Goal: Task Accomplishment & Management: Contribute content

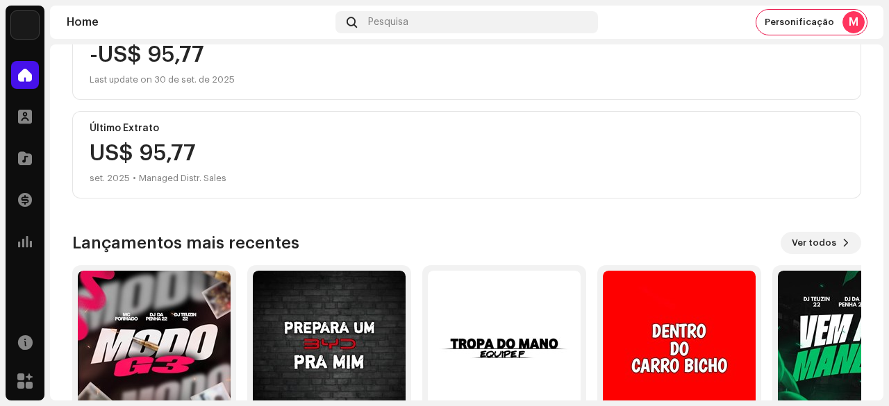
scroll to position [208, 0]
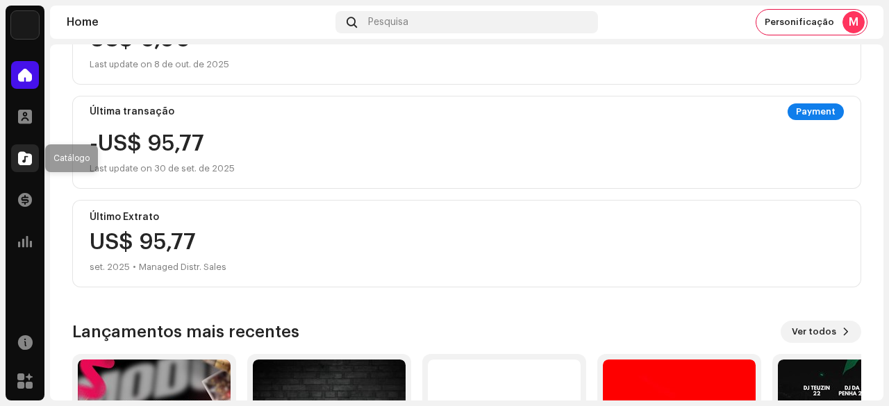
click at [25, 160] on span at bounding box center [25, 158] width 14 height 11
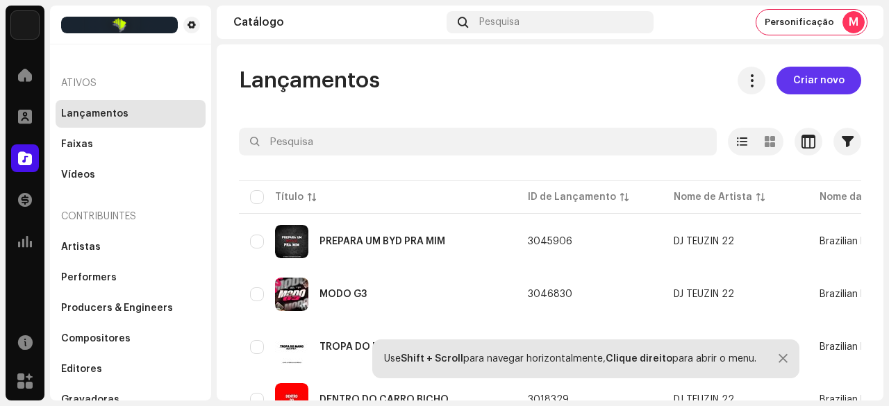
click at [807, 80] on span "Criar novo" at bounding box center [818, 81] width 51 height 28
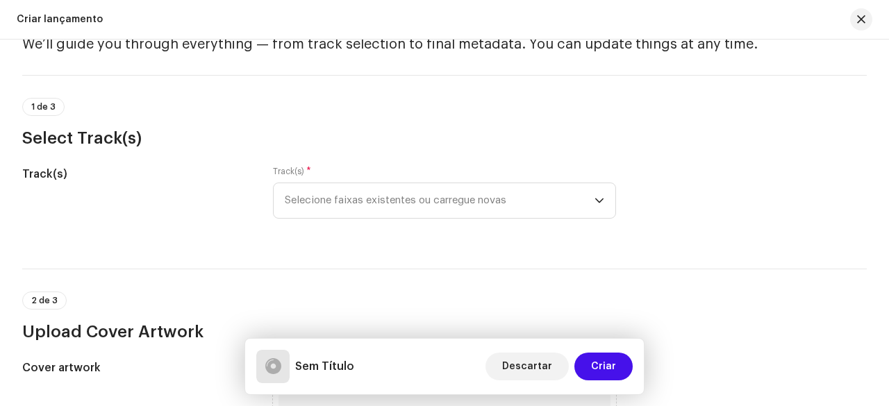
scroll to position [139, 0]
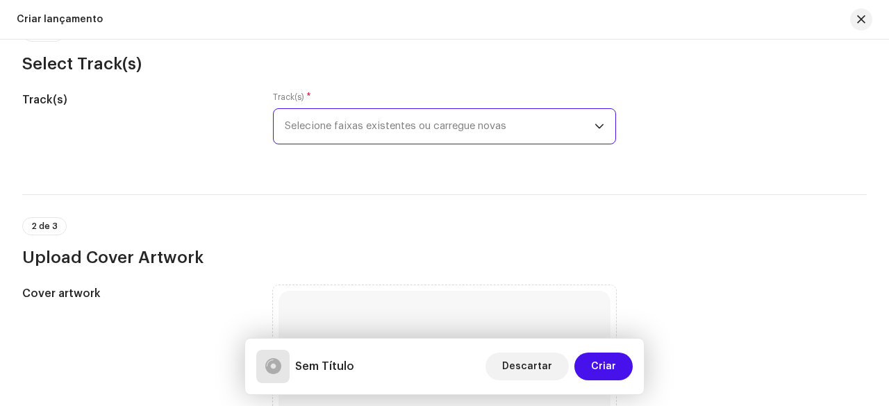
click at [394, 137] on span "Selecione faixas existentes ou carregue novas" at bounding box center [440, 126] width 310 height 35
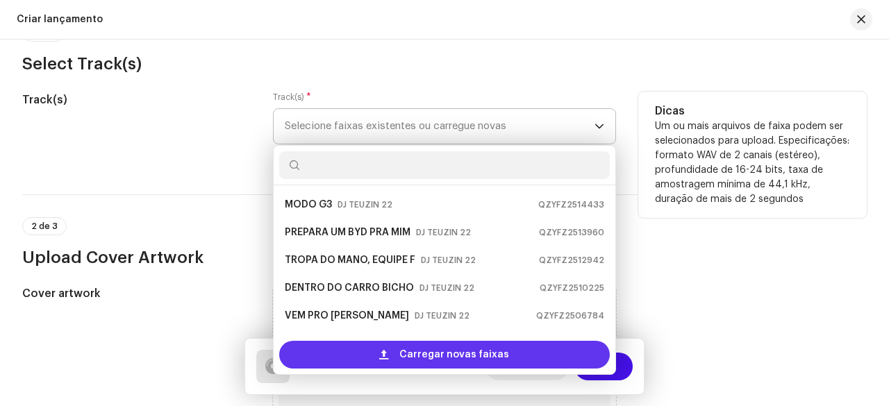
scroll to position [22, 0]
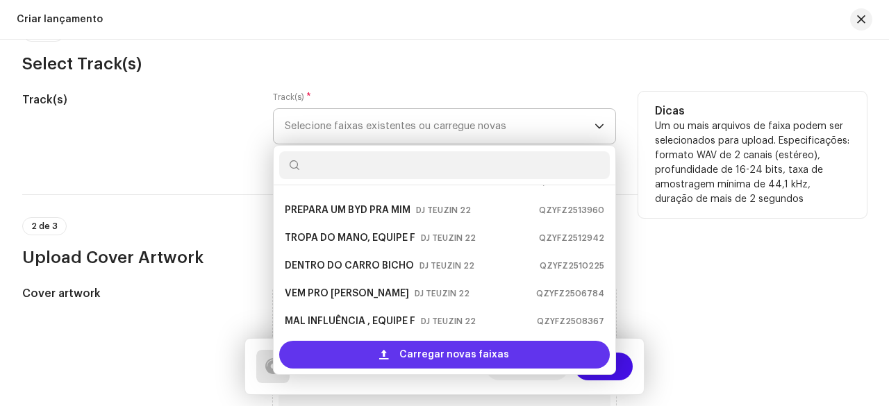
click at [414, 354] on span "Carregar novas faixas" at bounding box center [454, 355] width 110 height 28
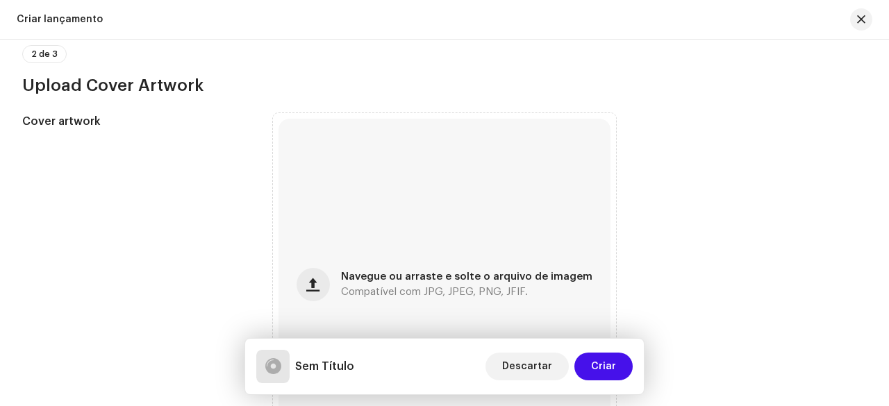
scroll to position [556, 0]
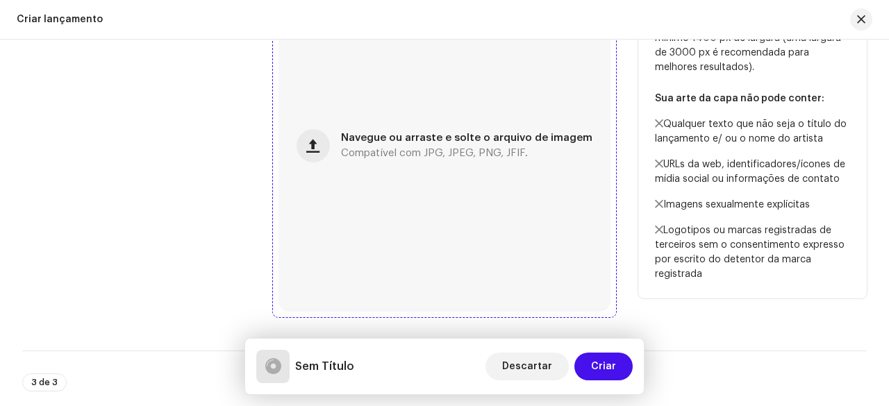
click at [422, 153] on span "Compatível com JPG, JPEG, PNG, JFIF." at bounding box center [434, 154] width 187 height 10
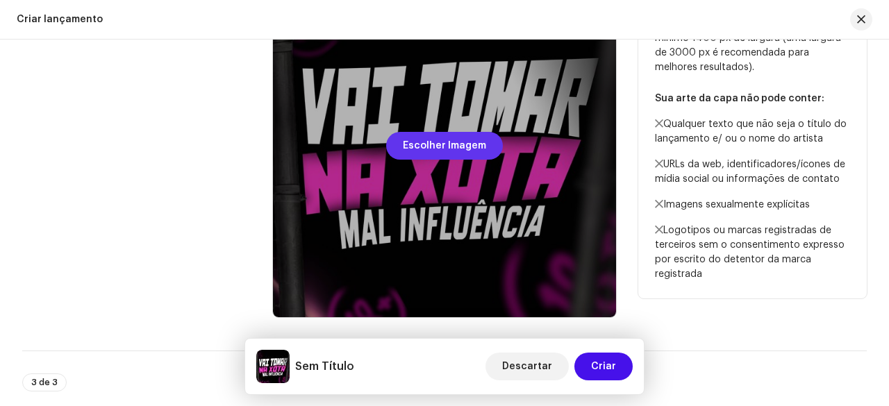
click at [432, 147] on span "Escolher Imagem" at bounding box center [444, 146] width 83 height 28
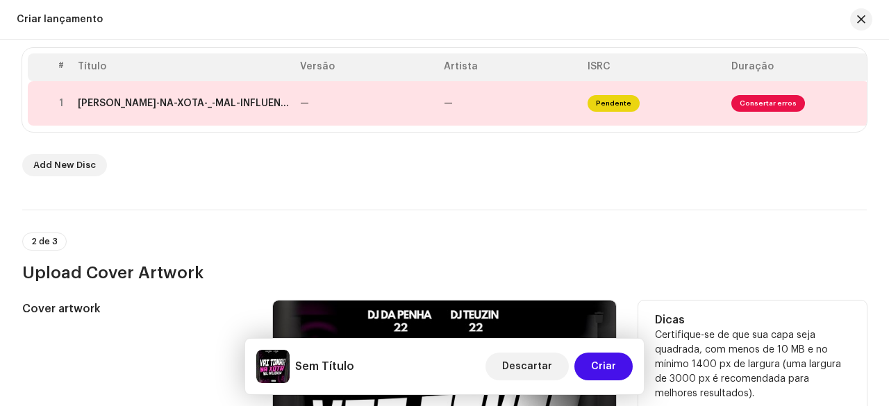
scroll to position [264, 0]
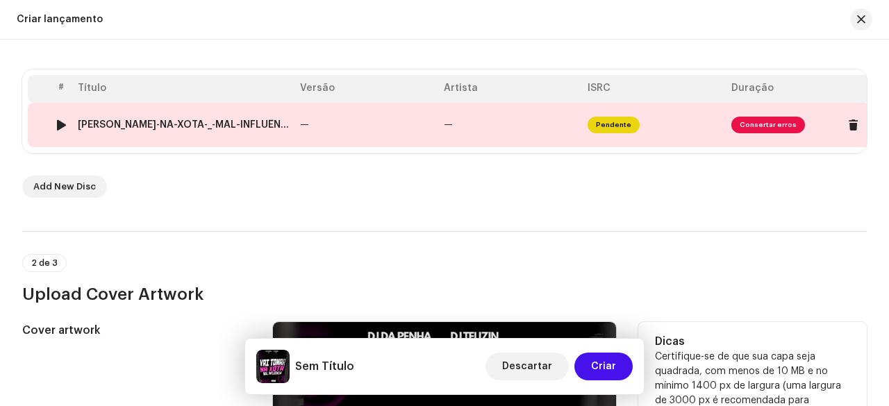
click at [334, 115] on td "—" at bounding box center [366, 125] width 144 height 44
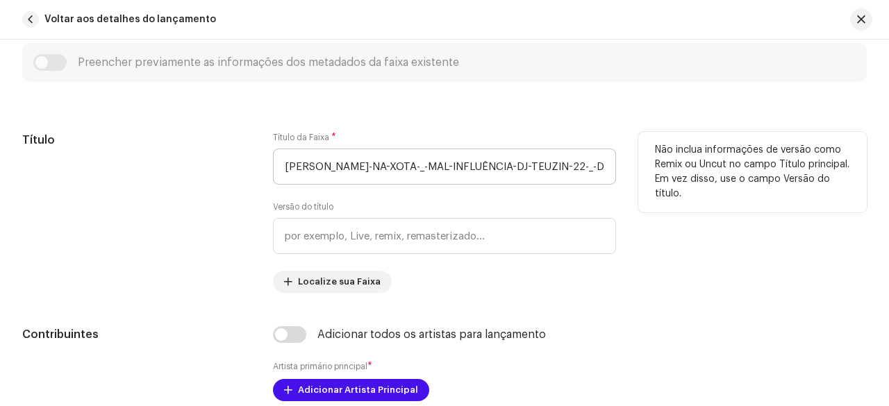
scroll to position [532, 0]
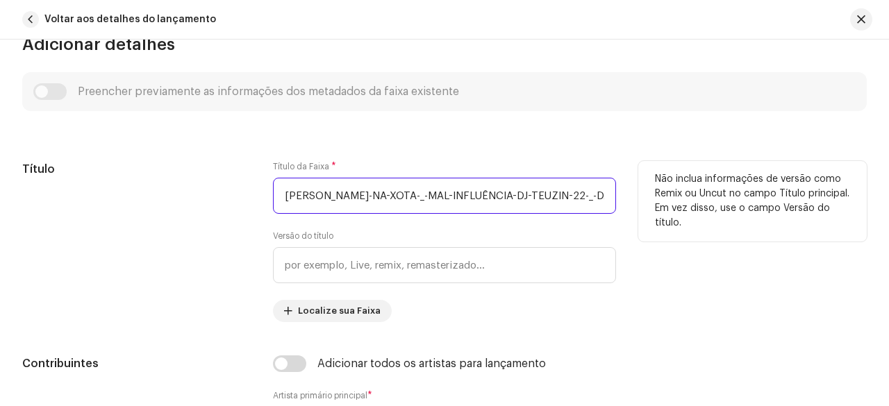
drag, startPoint x: 447, startPoint y: 197, endPoint x: 432, endPoint y: 198, distance: 14.7
click at [432, 198] on input "[PERSON_NAME]-NA-XOTA-_-MAL-INFLUÊNCIA-DJ-TEUZIN-22-_-DJ-[PERSON_NAME]-22.wav" at bounding box center [444, 196] width 343 height 36
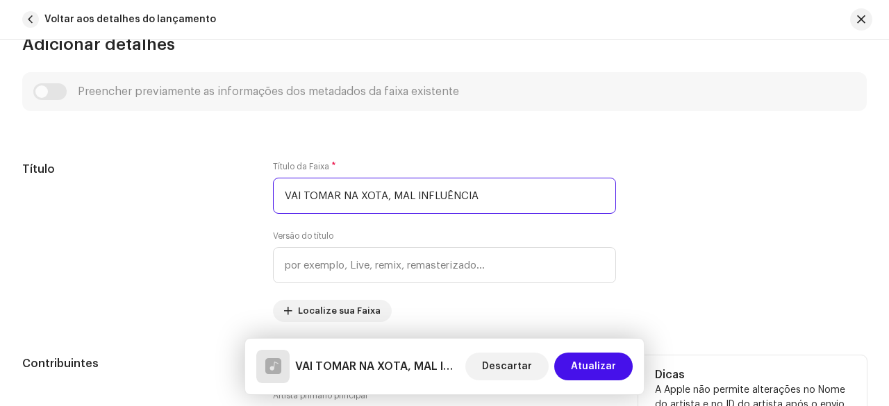
scroll to position [740, 0]
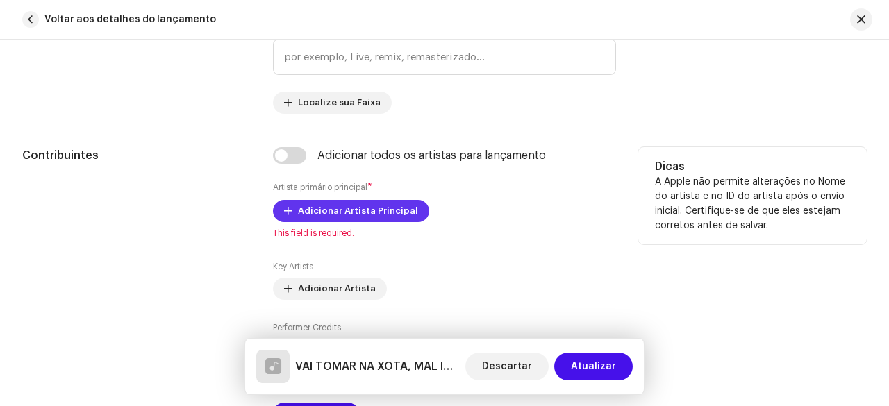
type input "VAI TOMAR NA XOTA, MAL INFLUÊNCIA"
click at [340, 216] on span "Adicionar Artista Principal" at bounding box center [358, 211] width 120 height 28
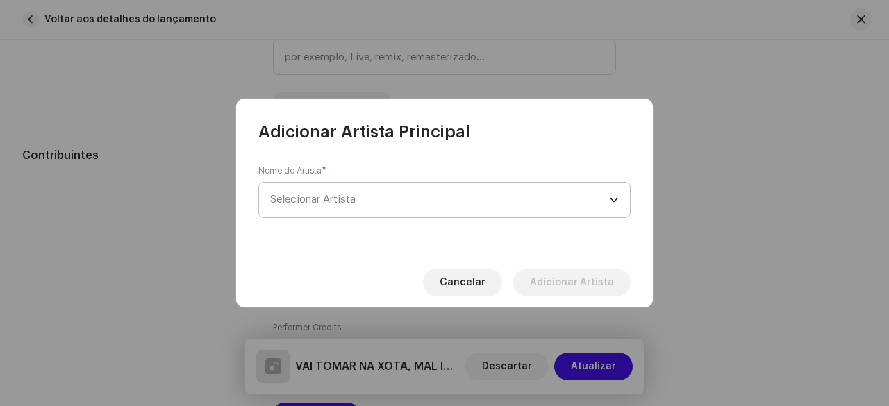
click at [365, 195] on span "Selecionar Artista" at bounding box center [439, 200] width 339 height 35
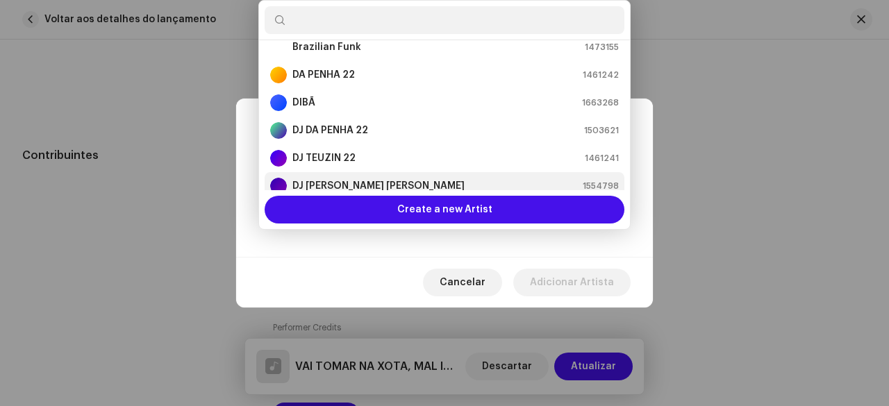
scroll to position [69, 0]
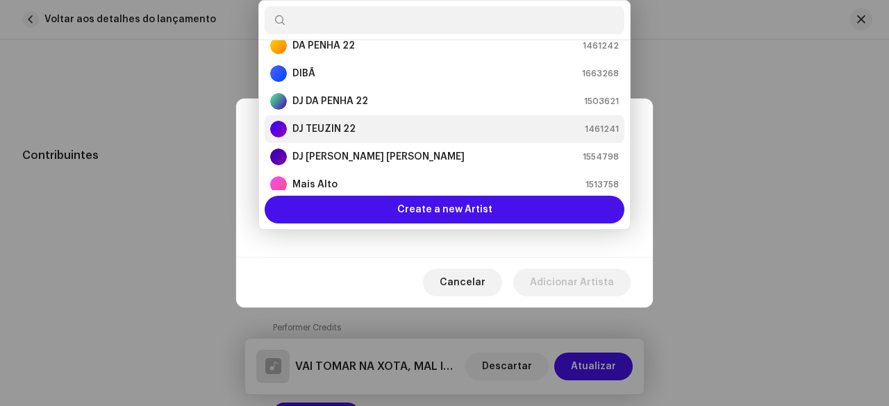
click at [346, 128] on strong "DJ TEUZIN 22" at bounding box center [323, 129] width 63 height 14
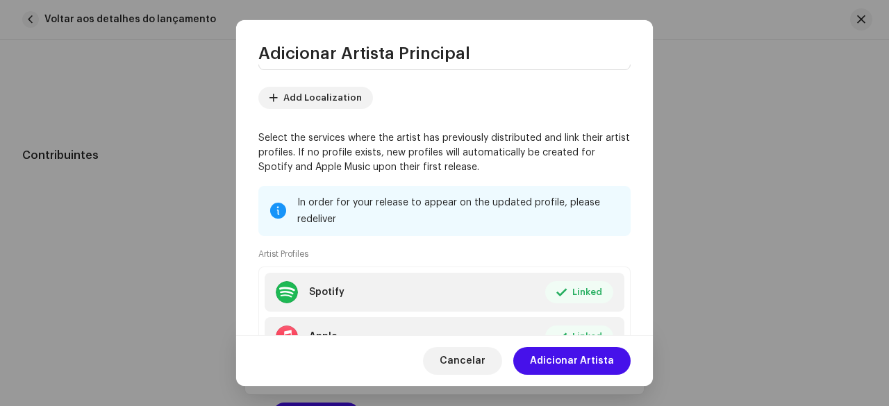
scroll to position [179, 0]
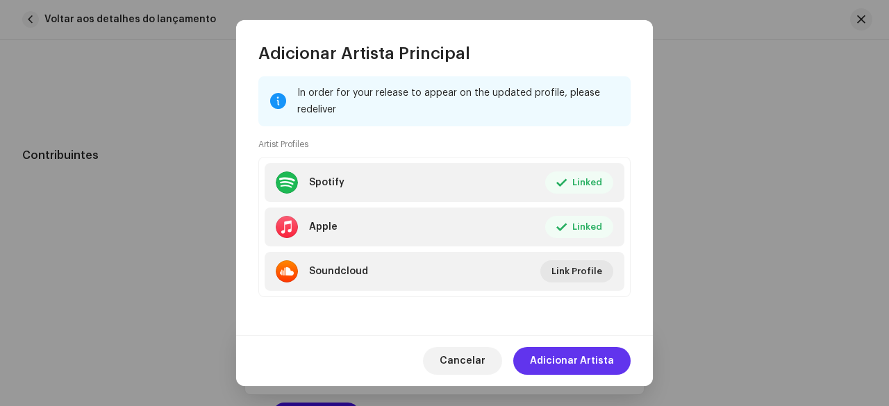
click at [564, 354] on span "Adicionar Artista" at bounding box center [572, 361] width 84 height 28
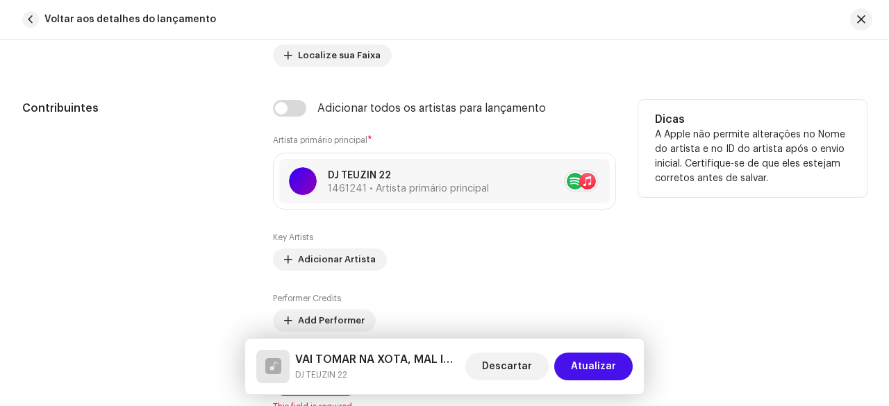
scroll to position [810, 0]
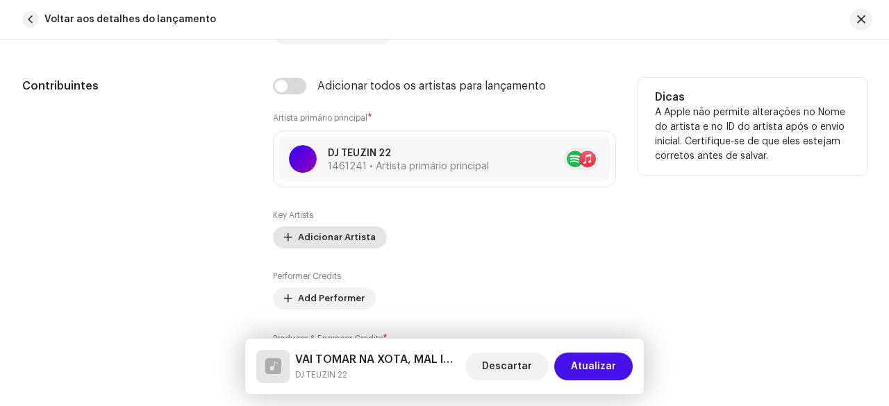
click at [293, 242] on button "Adicionar Artista" at bounding box center [330, 237] width 114 height 22
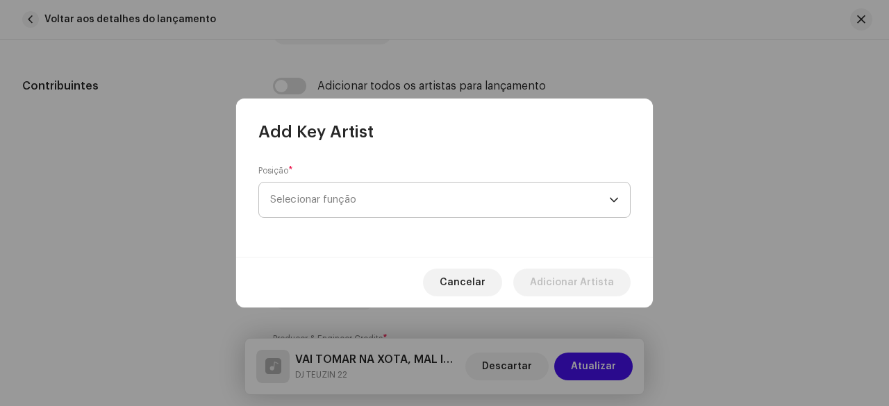
click at [359, 206] on span "Selecionar função" at bounding box center [439, 200] width 339 height 35
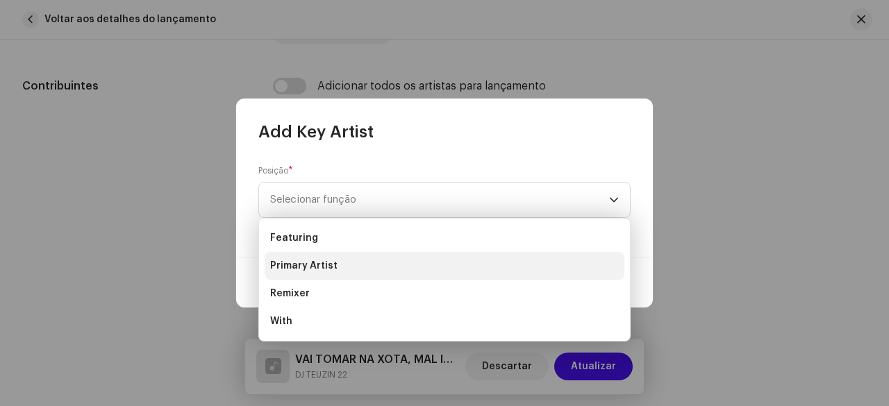
click at [326, 269] on span "Primary Artist" at bounding box center [303, 266] width 67 height 14
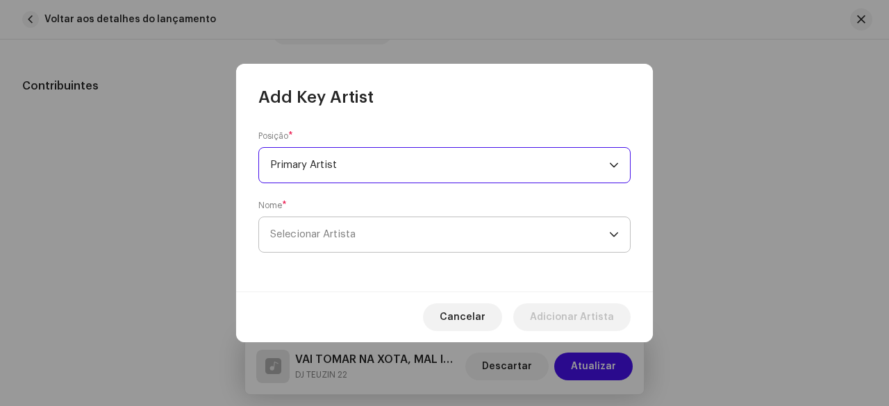
click at [338, 249] on span "Selecionar Artista" at bounding box center [439, 234] width 339 height 35
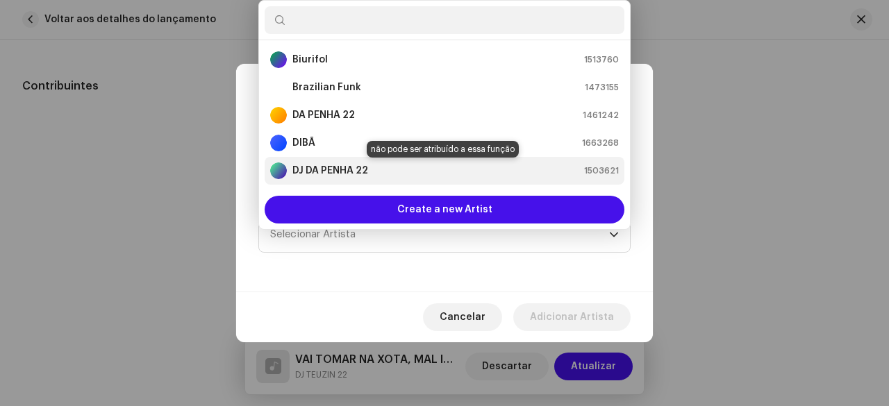
click at [350, 170] on strong "DJ DA PENHA 22" at bounding box center [330, 171] width 76 height 14
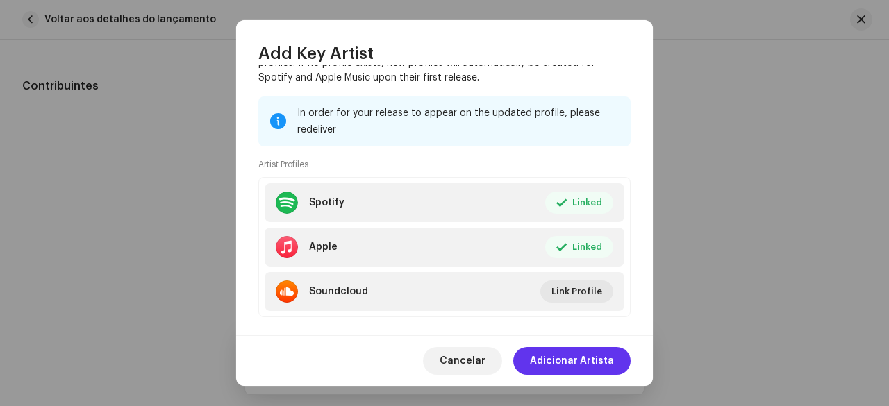
scroll to position [249, 0]
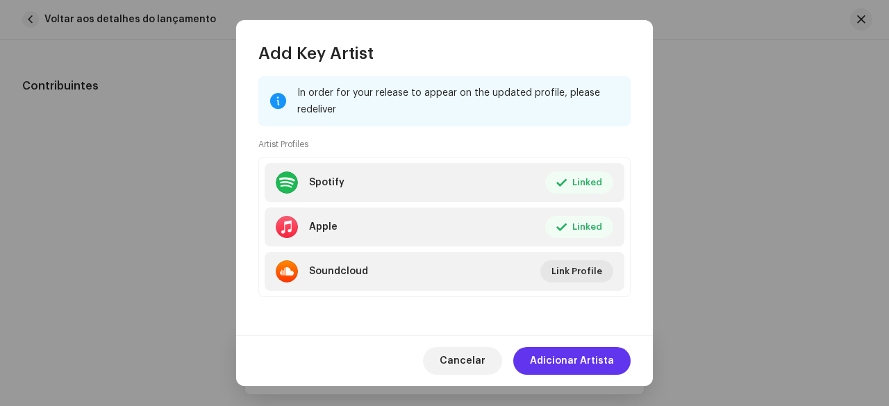
click at [578, 355] on span "Adicionar Artista" at bounding box center [572, 361] width 84 height 28
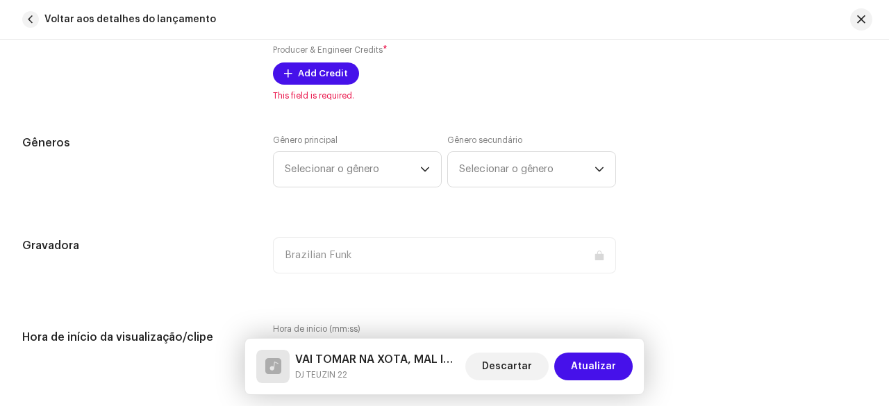
scroll to position [1088, 0]
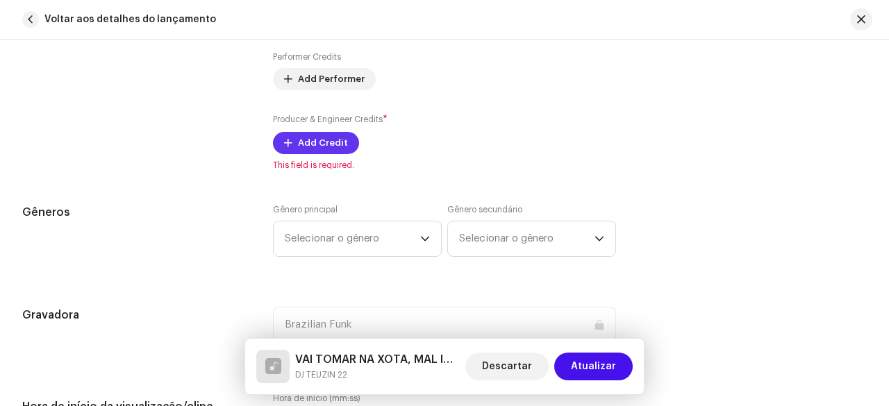
click at [313, 147] on span "Add Credit" at bounding box center [323, 143] width 50 height 28
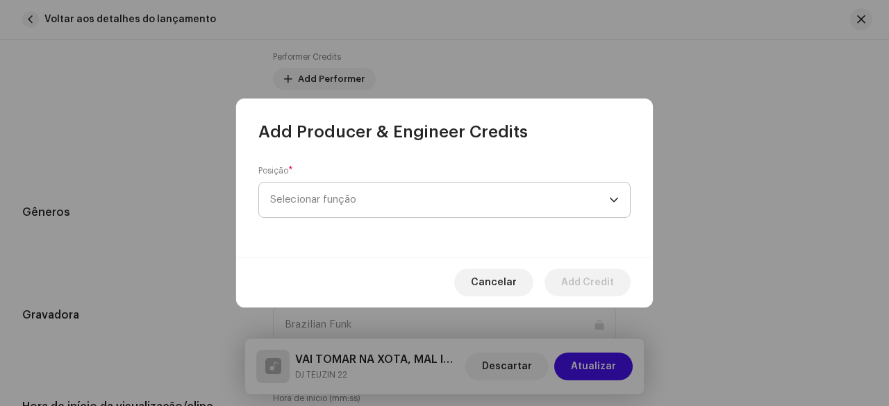
click at [365, 203] on span "Selecionar função" at bounding box center [439, 200] width 339 height 35
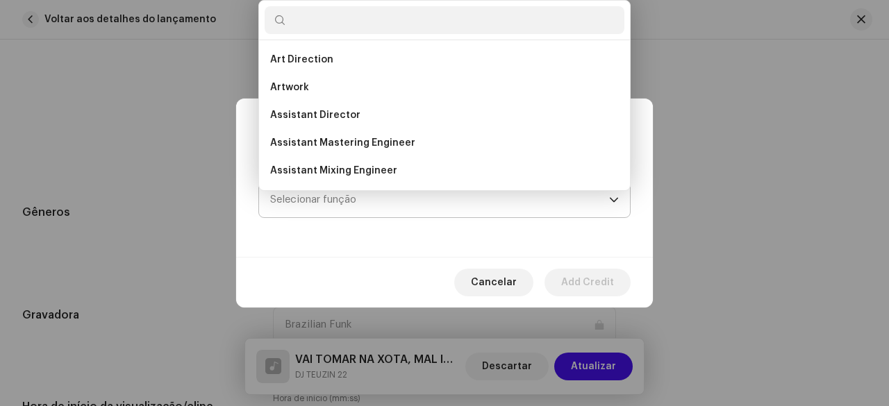
scroll to position [22, 0]
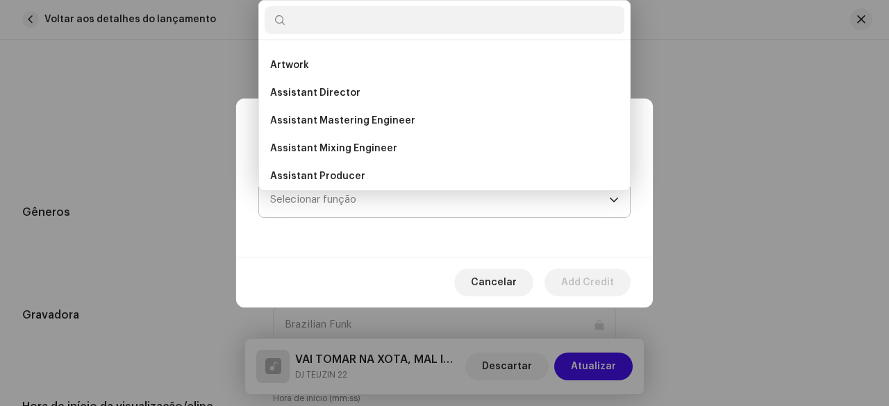
type input "B"
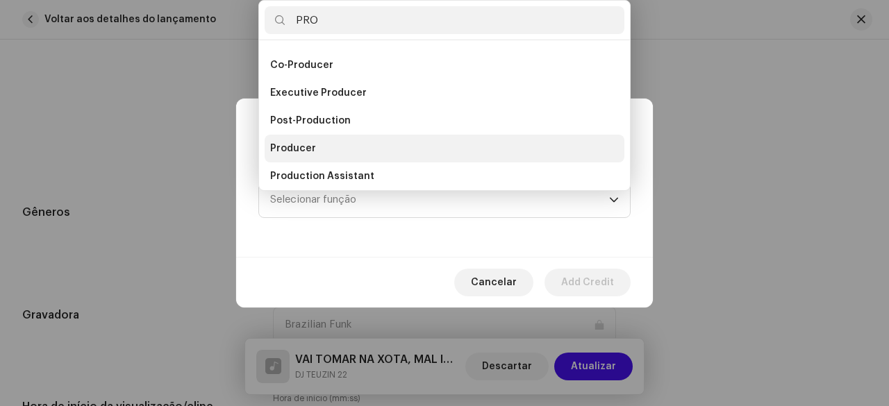
type input "PRO"
click at [303, 147] on span "Producer" at bounding box center [293, 149] width 46 height 14
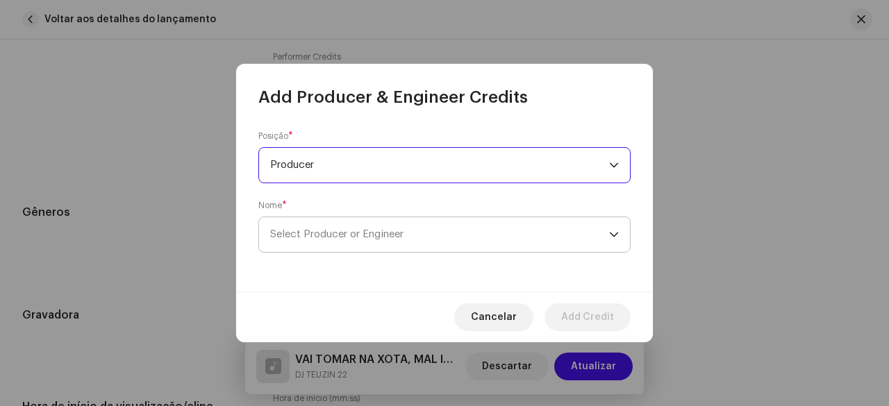
click at [365, 244] on span "Select Producer or Engineer" at bounding box center [439, 234] width 339 height 35
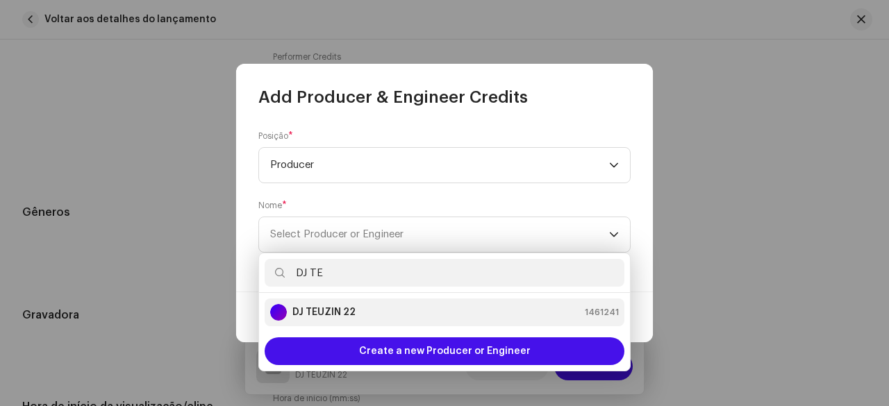
type input "DJ TE"
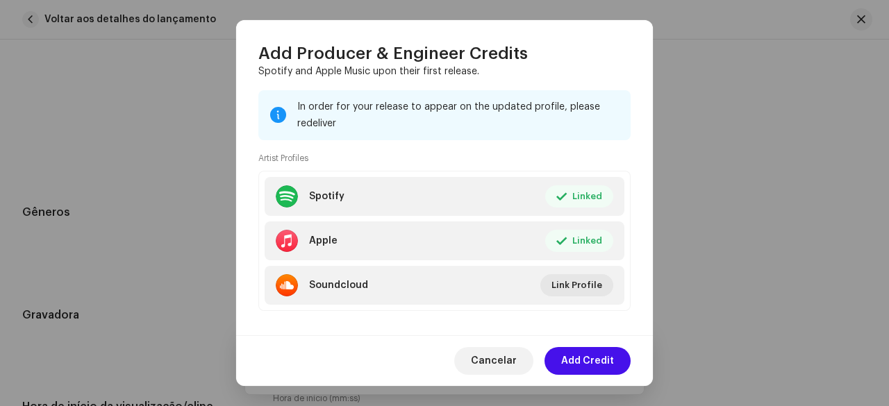
scroll to position [249, 0]
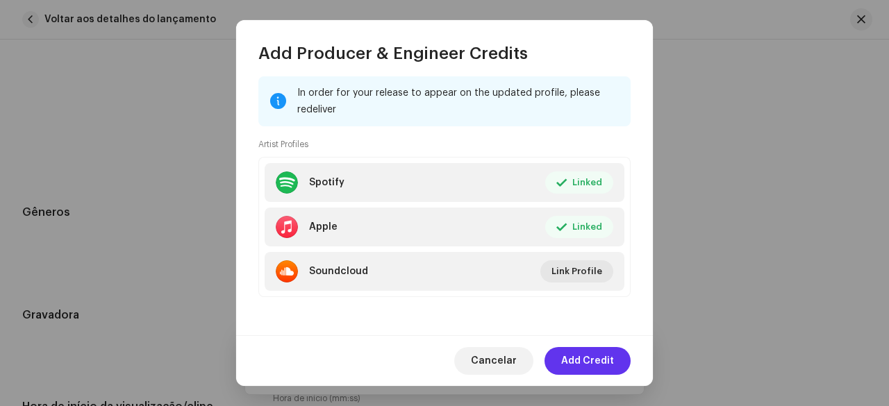
click at [573, 353] on span "Add Credit" at bounding box center [587, 361] width 53 height 28
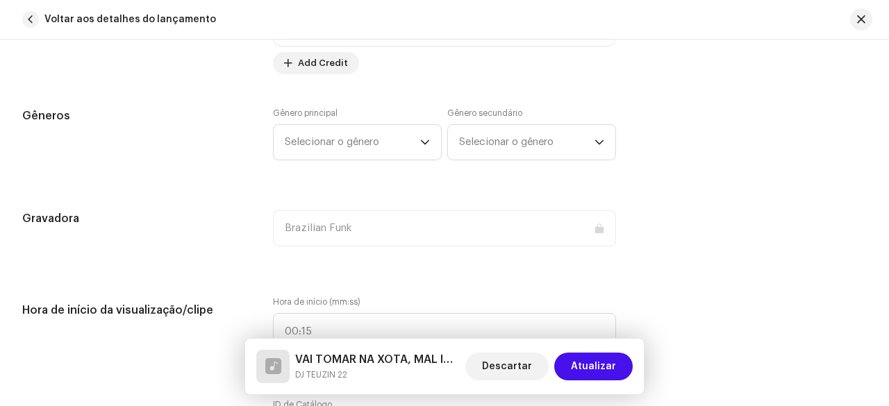
scroll to position [1227, 0]
click at [362, 148] on span "Selecionar o gênero" at bounding box center [352, 141] width 135 height 35
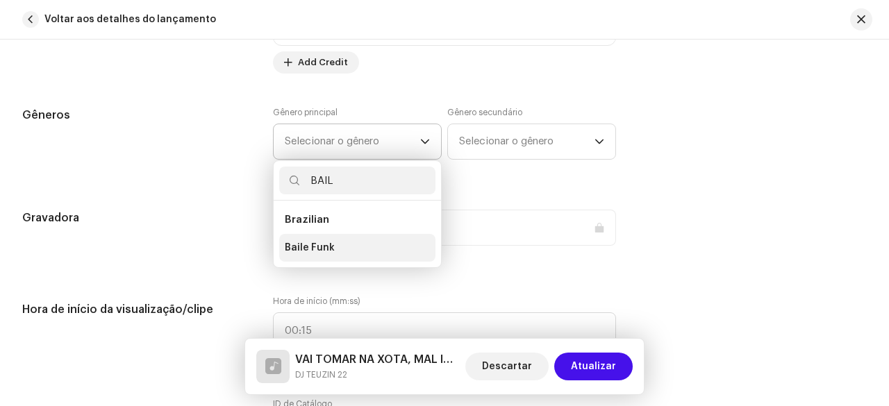
type input "BAIL"
click at [315, 241] on span "Baile Funk" at bounding box center [310, 248] width 50 height 14
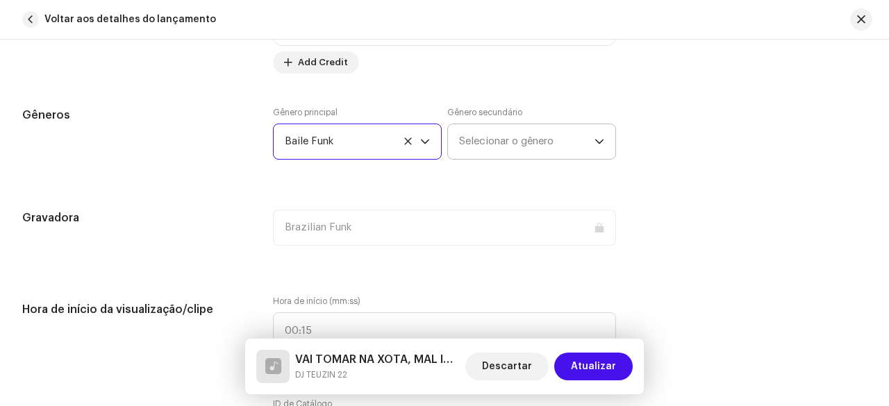
click at [483, 152] on span "Selecionar o gênero" at bounding box center [526, 141] width 135 height 35
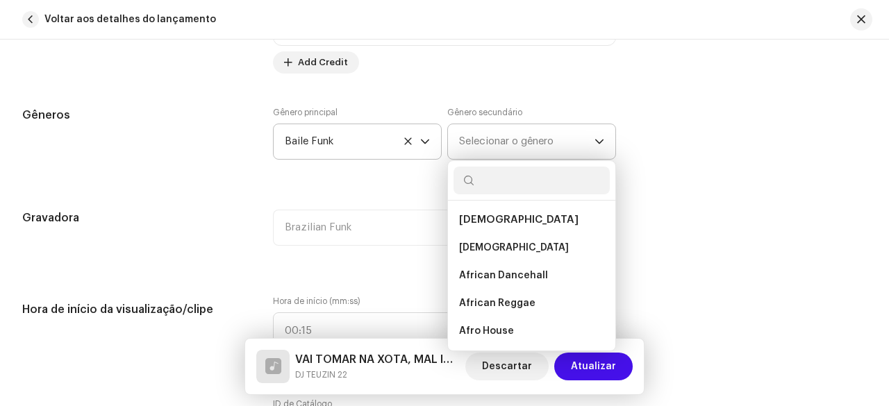
type input "N"
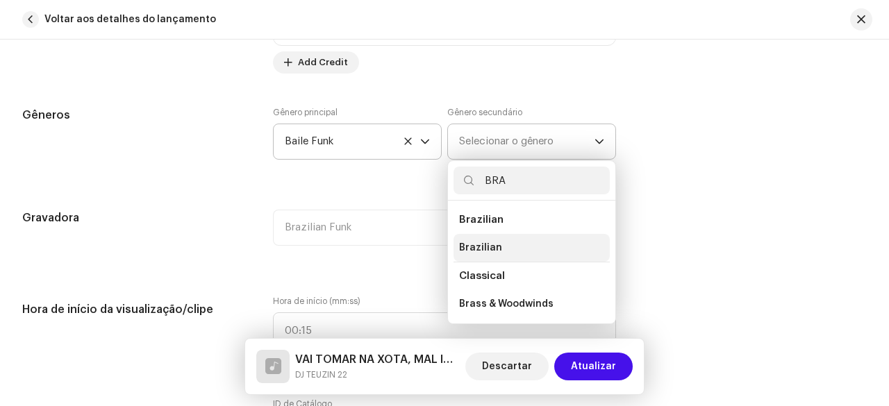
type input "BRA"
click at [482, 234] on li "Brazilian" at bounding box center [532, 248] width 156 height 28
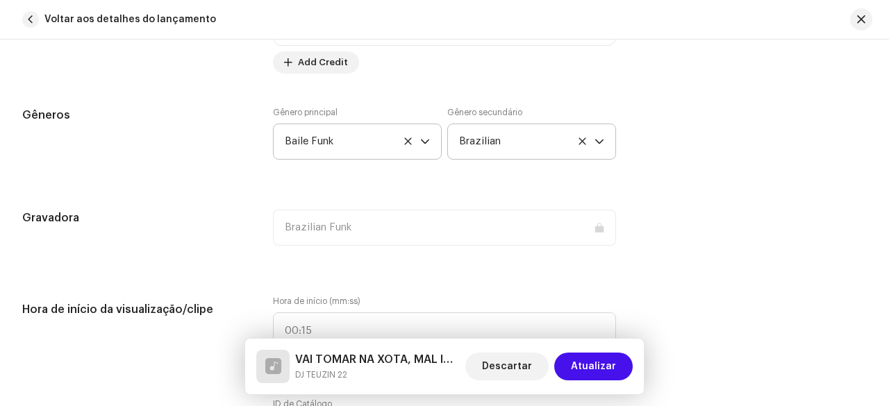
click at [202, 181] on div "Detalhes da faixa Complete o seguinte para finalizar sua faixa. 1 de 3 Adiciona…" at bounding box center [444, 395] width 889 height 3098
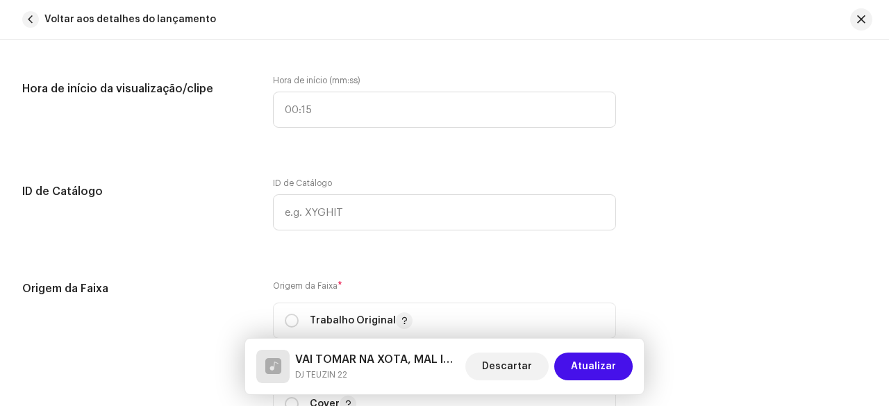
scroll to position [1574, 0]
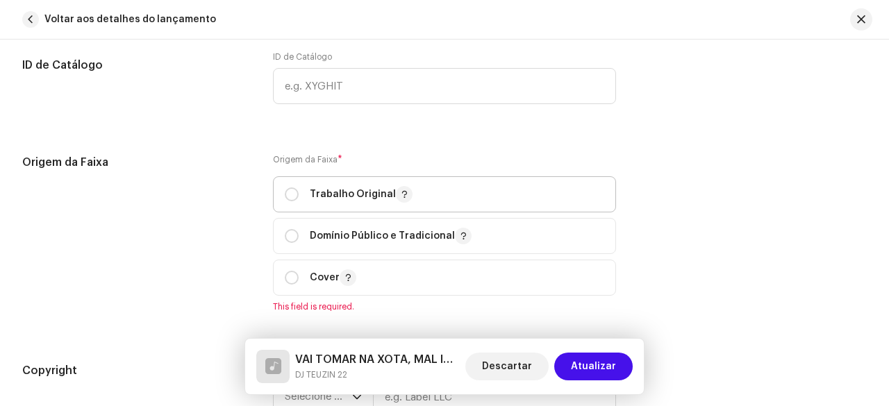
click at [282, 184] on p-togglebutton "Trabalho Original" at bounding box center [444, 194] width 343 height 36
radio input "true"
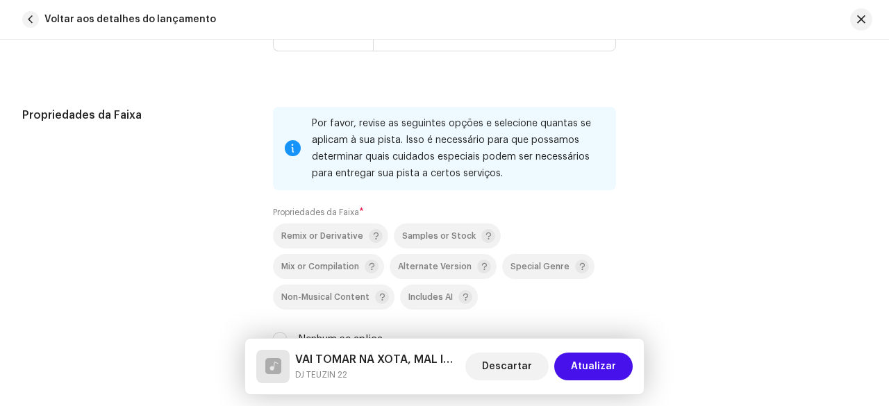
scroll to position [1782, 0]
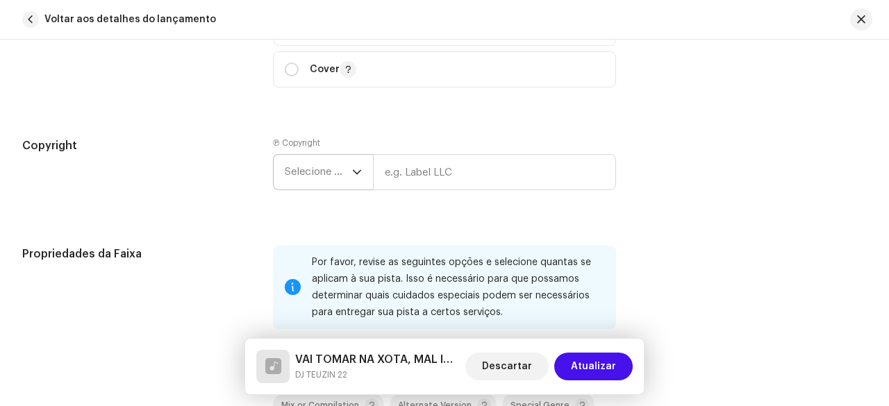
click at [325, 177] on span "Selecione o ano" at bounding box center [318, 172] width 67 height 35
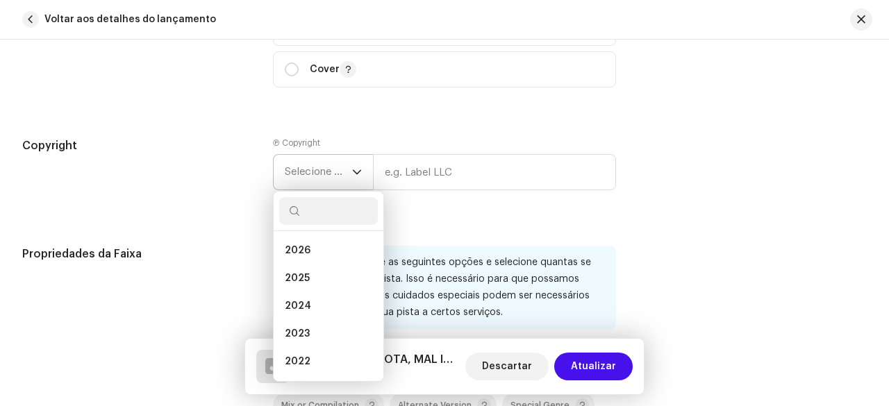
type input "B"
drag, startPoint x: 296, startPoint y: 279, endPoint x: 354, endPoint y: 240, distance: 70.1
click at [297, 279] on span "2025" at bounding box center [297, 279] width 25 height 14
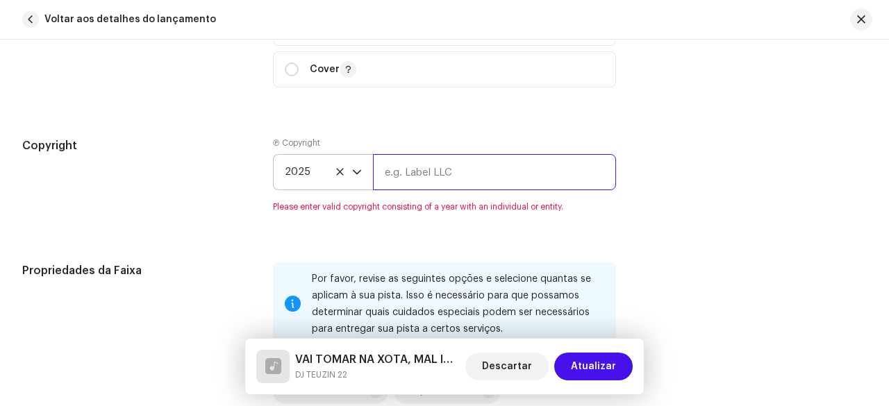
click at [431, 158] on input "text" at bounding box center [494, 172] width 243 height 36
type input "DJ TEUZIN 22"
click at [174, 138] on h5 "Copyright" at bounding box center [136, 146] width 228 height 17
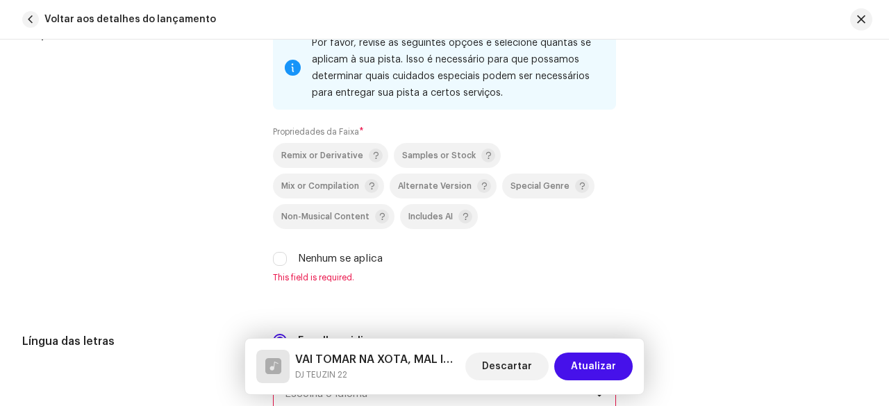
scroll to position [2060, 0]
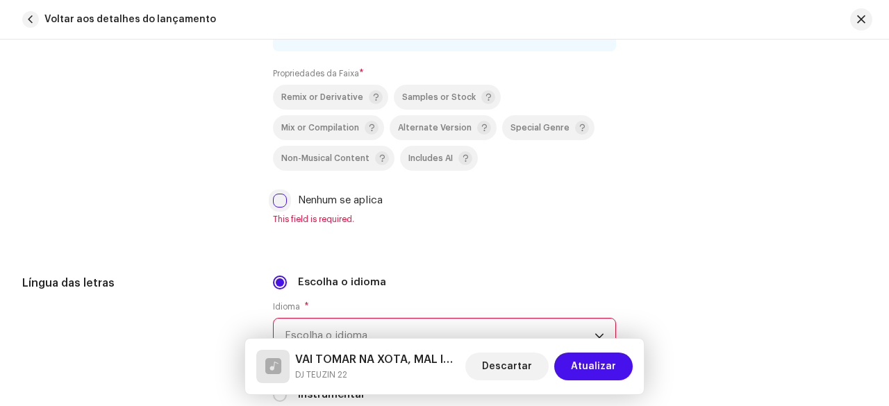
click at [275, 197] on input "Nenhum se aplica" at bounding box center [280, 201] width 14 height 14
checkbox input "true"
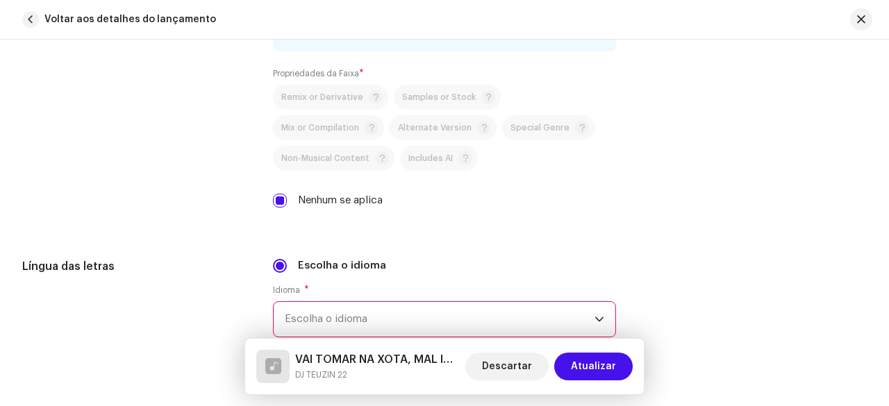
scroll to position [2199, 0]
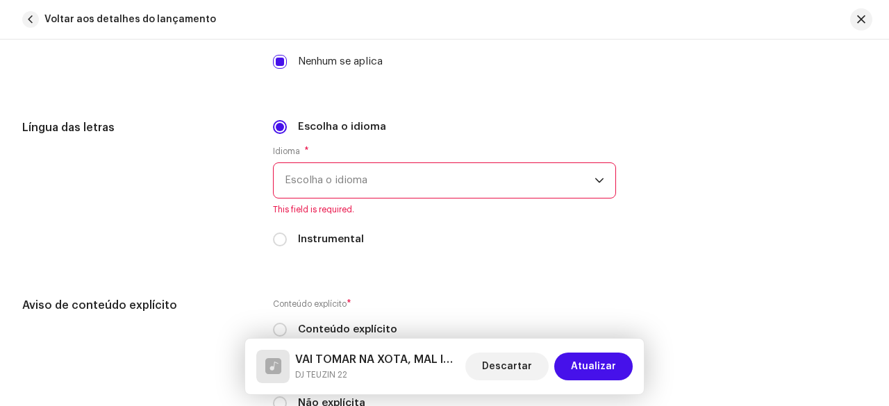
click at [358, 185] on span "Escolha o idioma" at bounding box center [440, 180] width 310 height 35
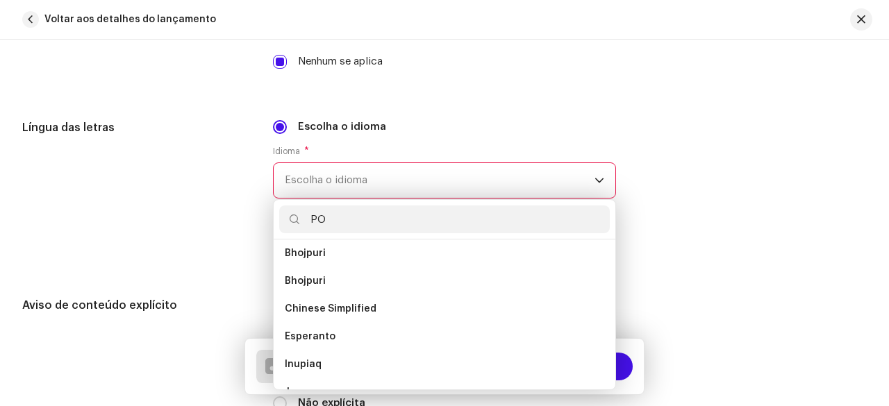
scroll to position [0, 0]
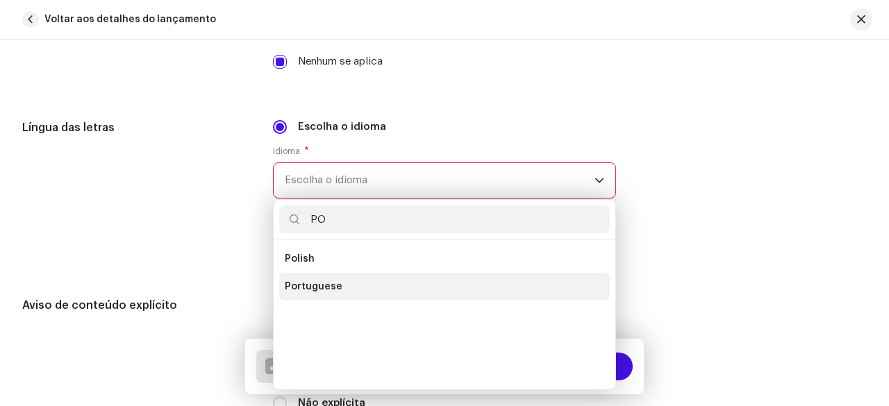
type input "PO"
click at [329, 283] on span "Portuguese" at bounding box center [314, 287] width 58 height 14
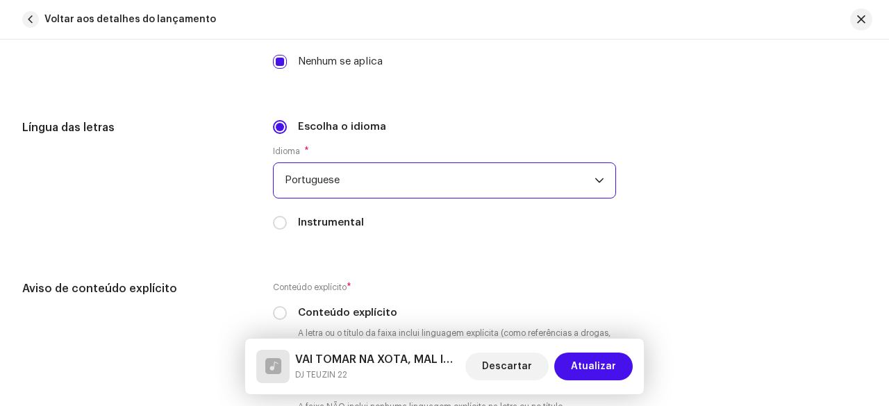
click at [172, 210] on div "Língua das letras" at bounding box center [136, 183] width 228 height 128
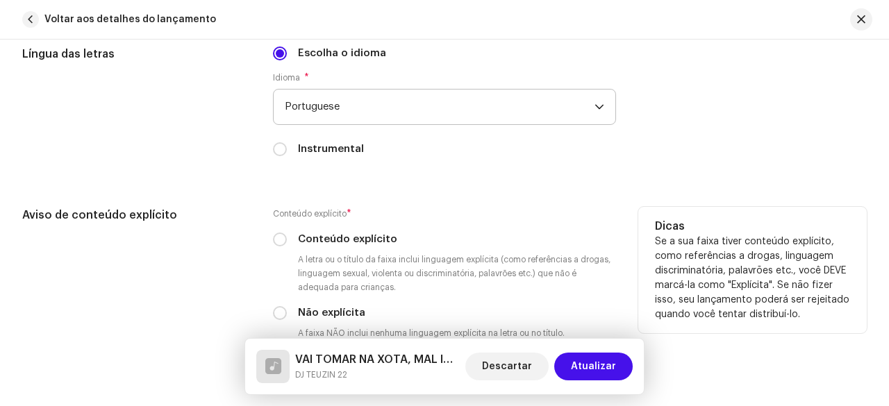
scroll to position [2338, 0]
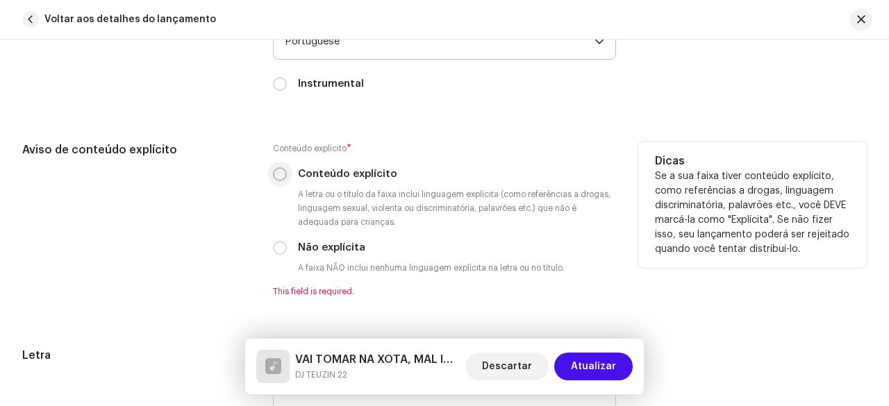
click at [280, 168] on input "Conteúdo explícito" at bounding box center [280, 174] width 14 height 14
radio input "true"
click at [222, 197] on div "Aviso de conteúdo explícito" at bounding box center [136, 220] width 228 height 156
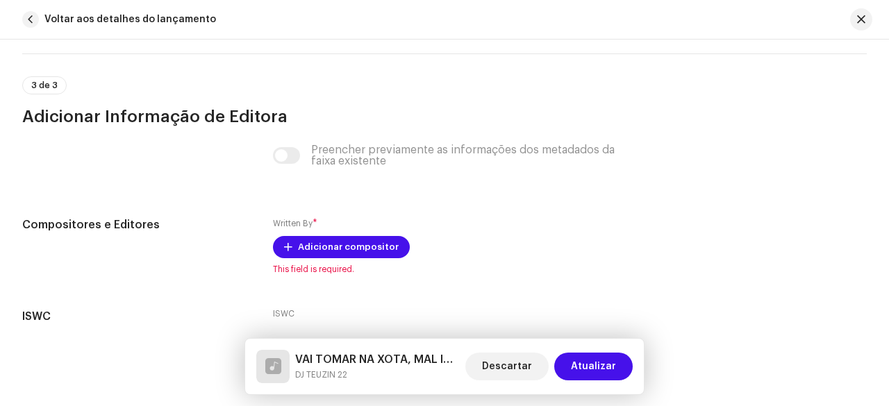
scroll to position [2824, 0]
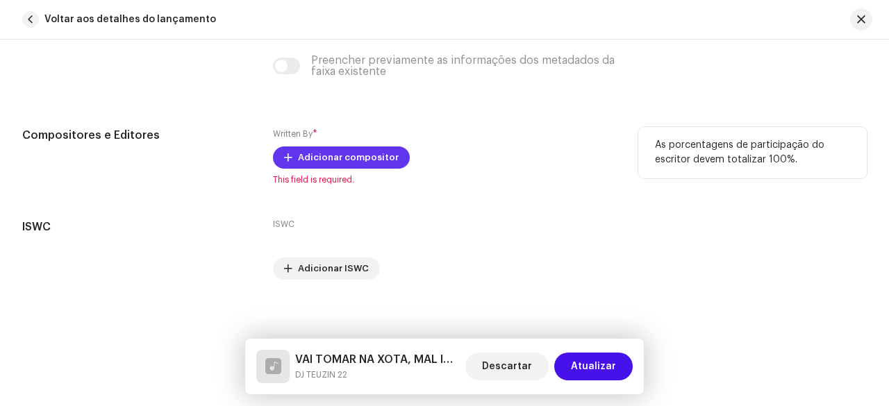
click at [327, 162] on span "Adicionar compositor" at bounding box center [348, 158] width 101 height 28
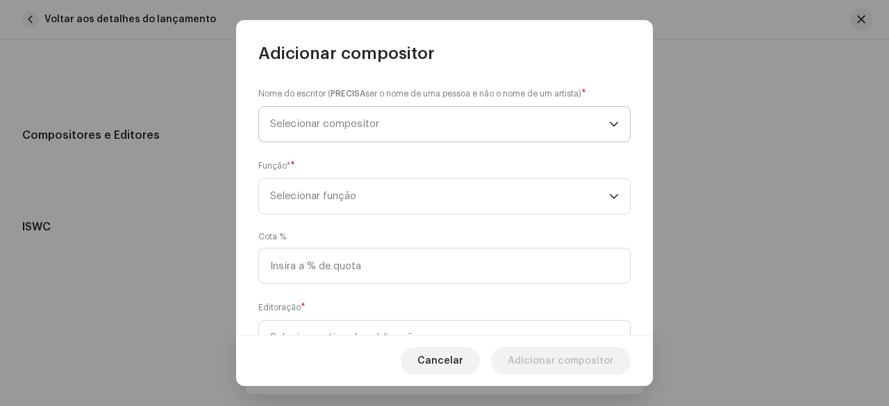
click at [372, 117] on span "Selecionar compositor" at bounding box center [439, 124] width 339 height 35
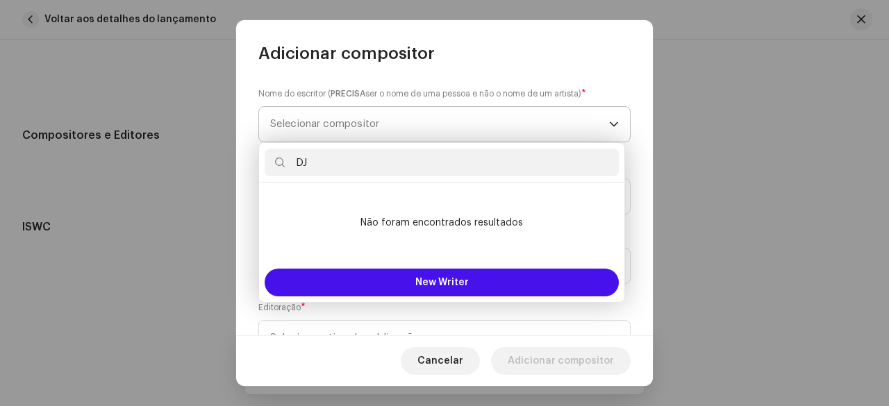
type input "D"
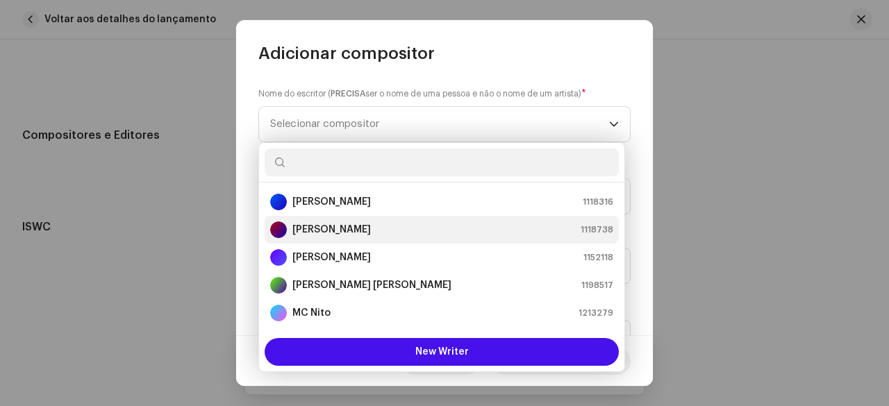
click at [342, 227] on strong "[PERSON_NAME]" at bounding box center [331, 230] width 78 height 14
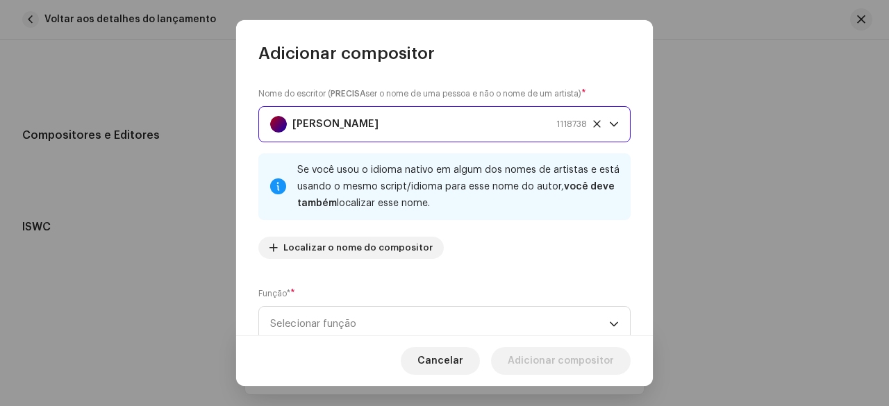
scroll to position [139, 0]
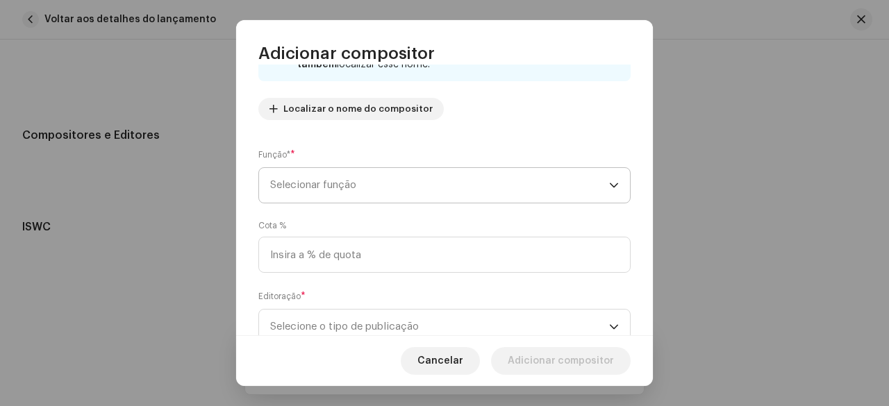
click at [353, 184] on span "Selecionar função" at bounding box center [439, 185] width 339 height 35
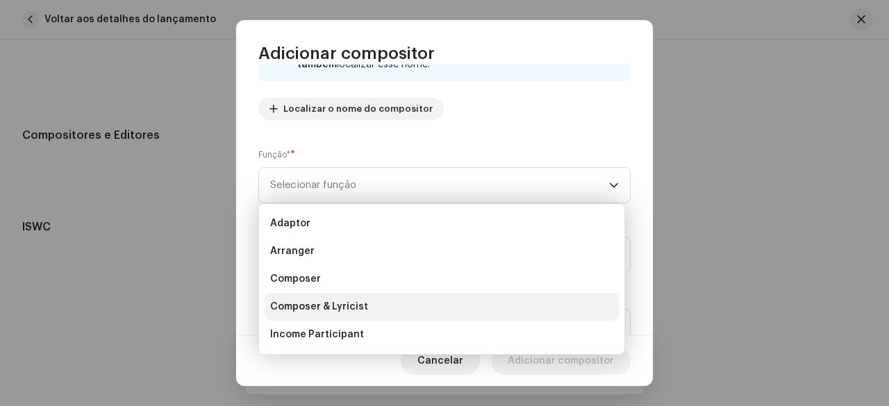
click at [321, 301] on span "Composer & Lyricist" at bounding box center [319, 307] width 98 height 14
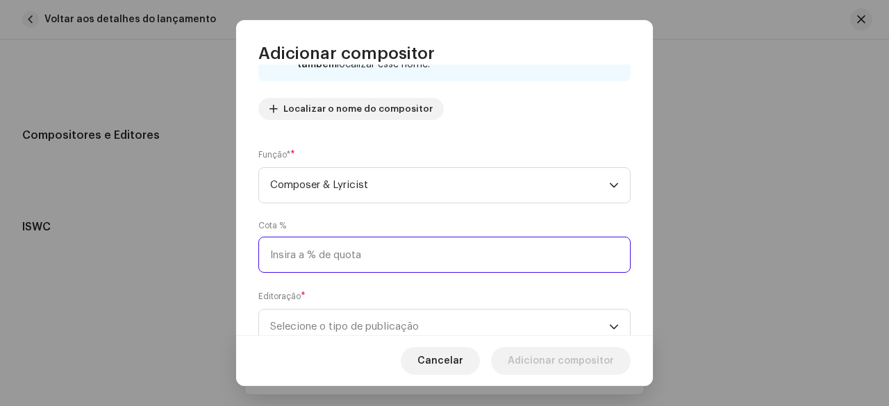
click at [337, 253] on input at bounding box center [444, 255] width 372 height 36
type input "50,00"
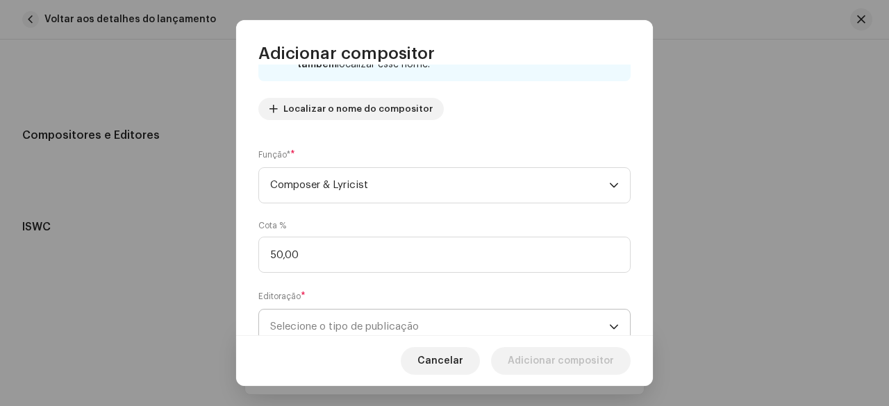
click at [354, 320] on span "Selecione o tipo de publicação" at bounding box center [439, 327] width 339 height 35
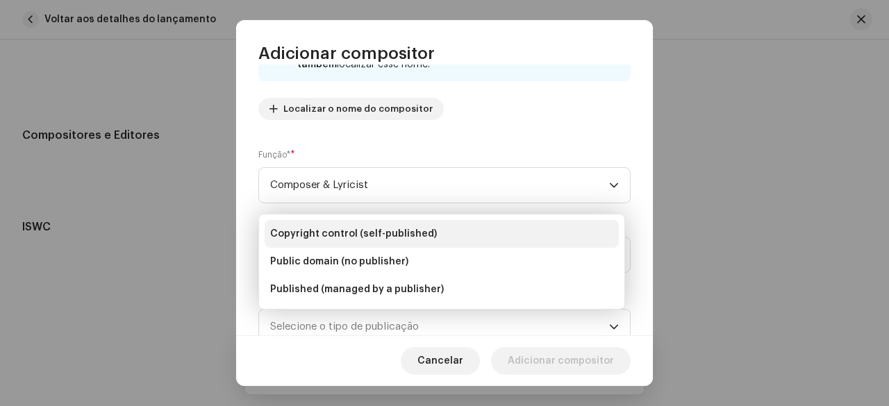
click at [359, 229] on span "Copyright control (self-published)" at bounding box center [353, 234] width 167 height 14
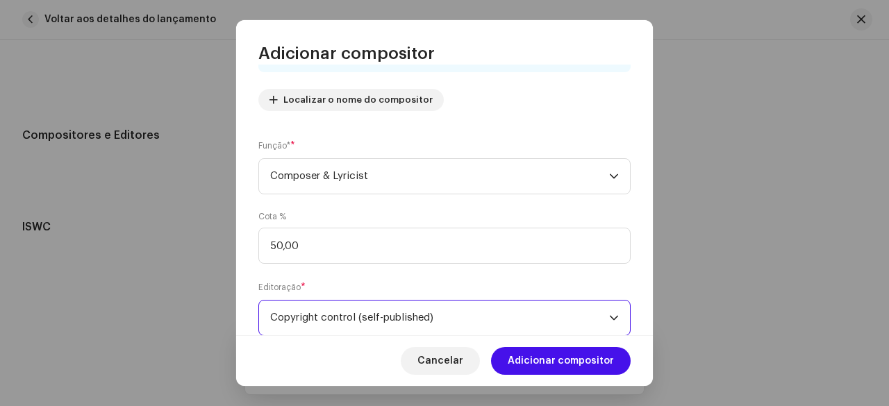
scroll to position [188, 0]
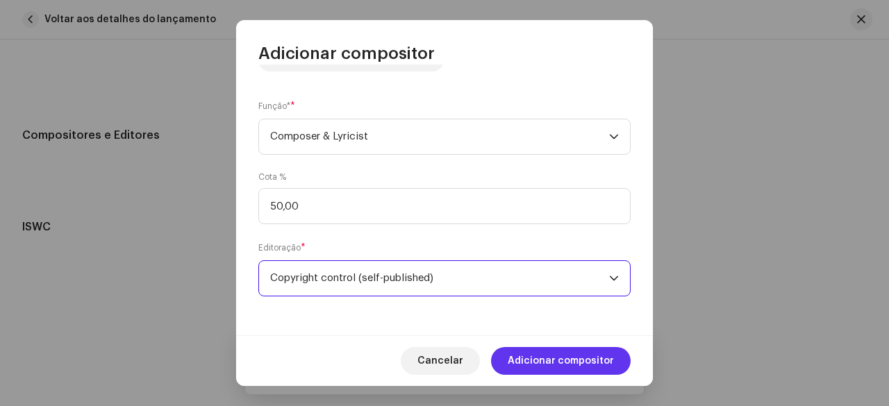
click at [554, 360] on span "Adicionar compositor" at bounding box center [561, 361] width 106 height 28
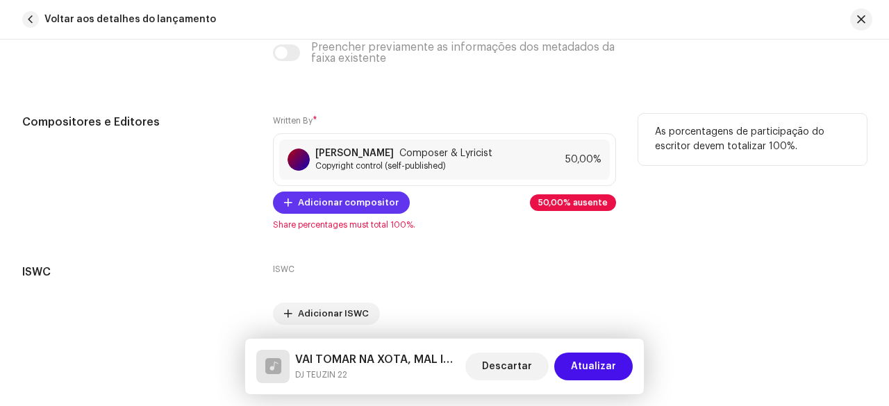
scroll to position [2815, 0]
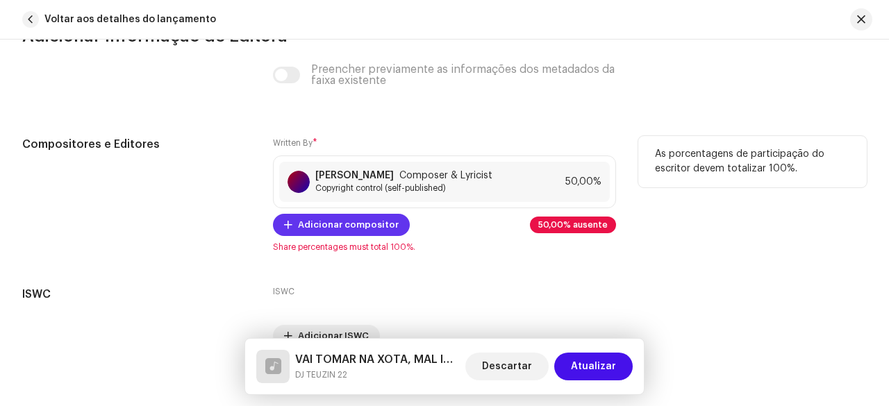
click at [338, 219] on span "Adicionar compositor" at bounding box center [348, 225] width 101 height 28
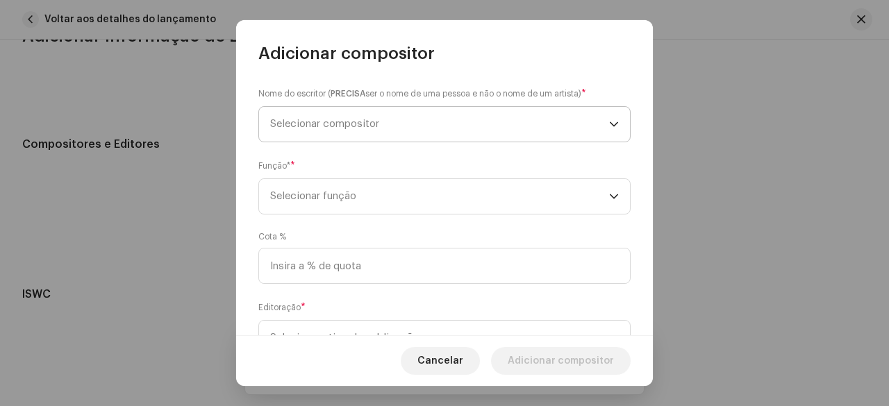
click at [376, 122] on span "Selecionar compositor" at bounding box center [324, 124] width 109 height 10
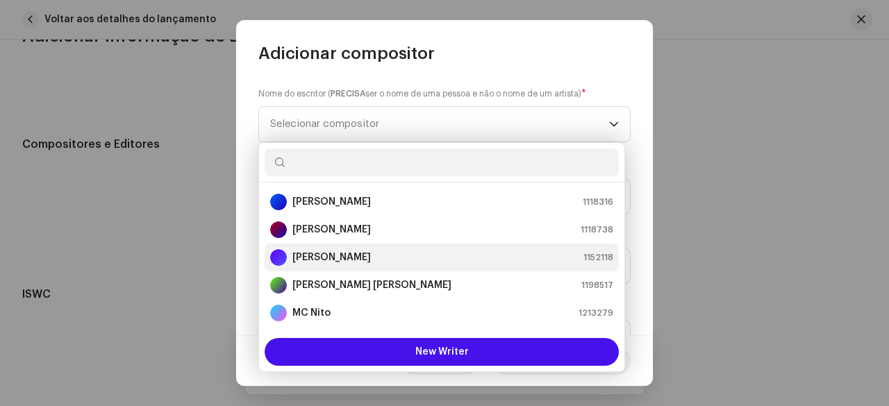
click at [332, 260] on strong "[PERSON_NAME]" at bounding box center [331, 258] width 78 height 14
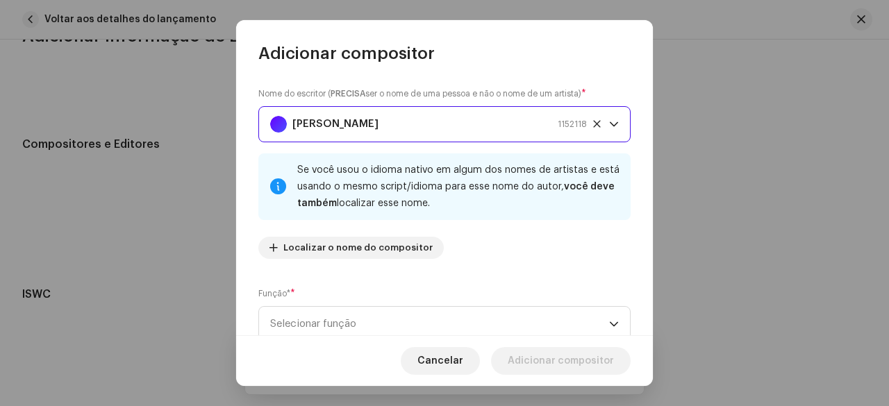
scroll to position [139, 0]
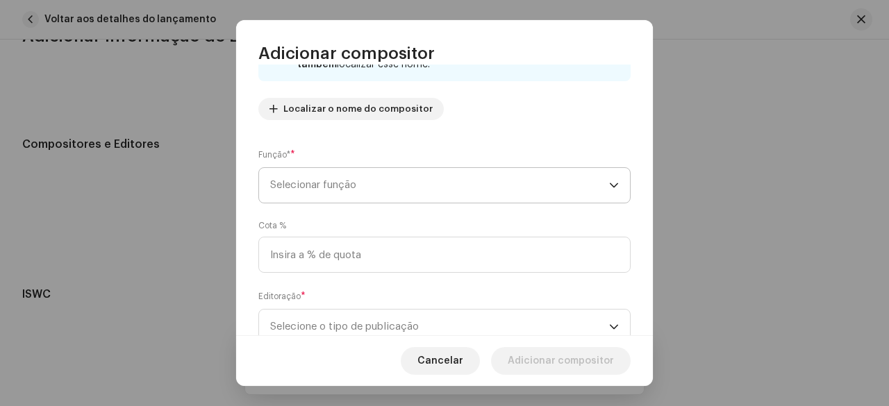
click at [331, 183] on span "Selecionar função" at bounding box center [439, 185] width 339 height 35
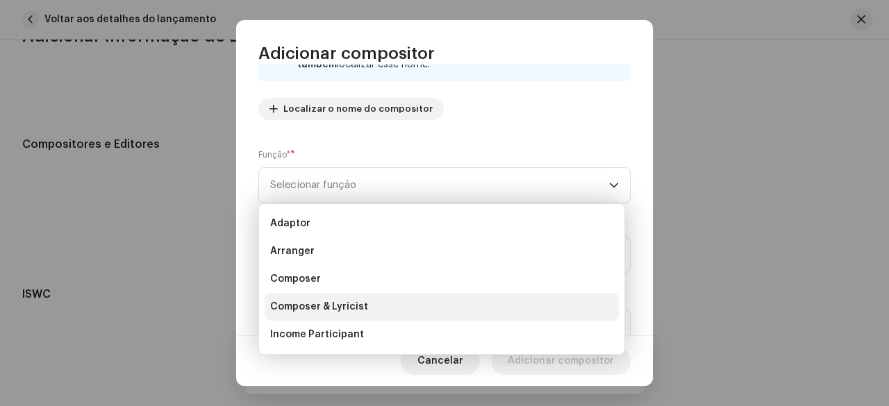
click at [324, 305] on span "Composer & Lyricist" at bounding box center [319, 307] width 98 height 14
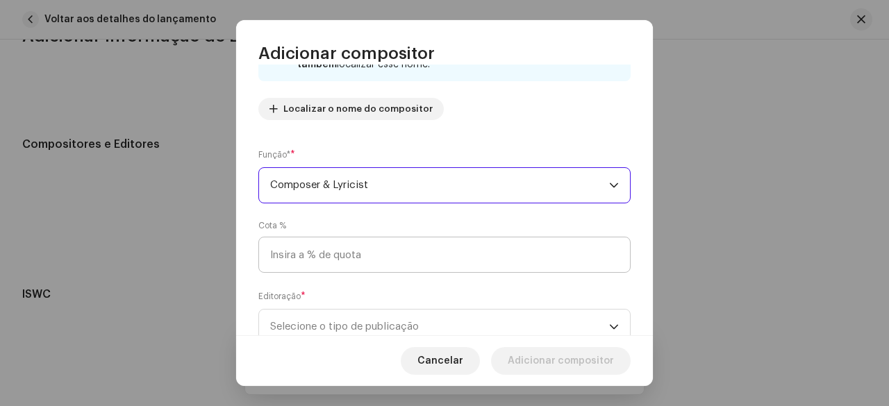
scroll to position [188, 0]
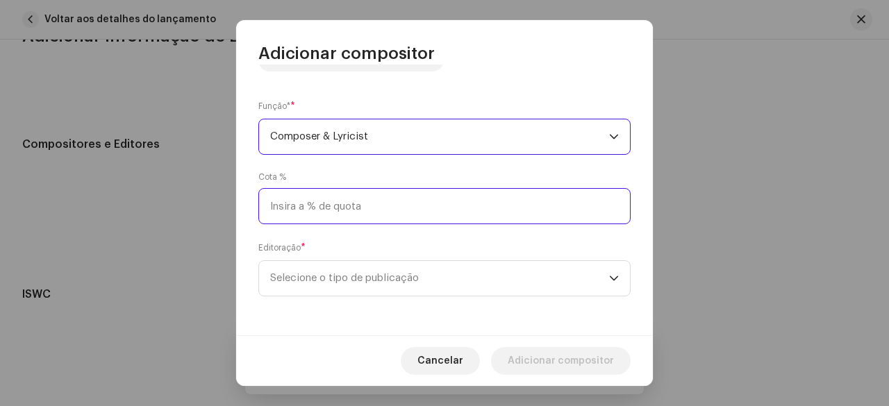
click at [333, 219] on input at bounding box center [444, 206] width 372 height 36
type input "50,00"
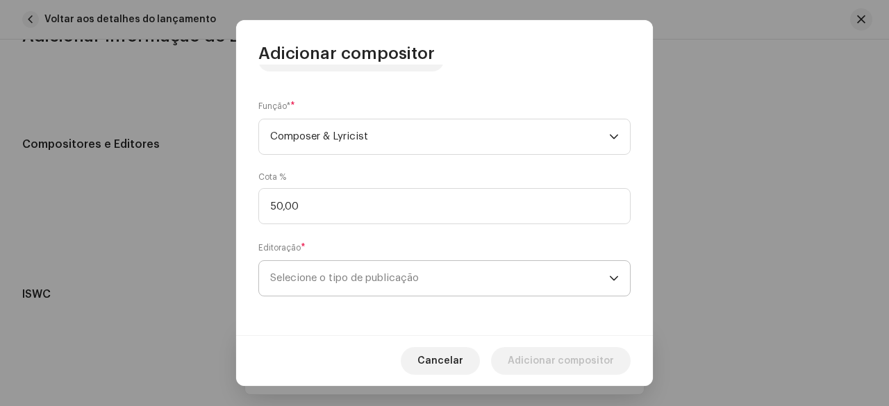
click at [329, 273] on span "Selecione o tipo de publicação" at bounding box center [439, 278] width 339 height 35
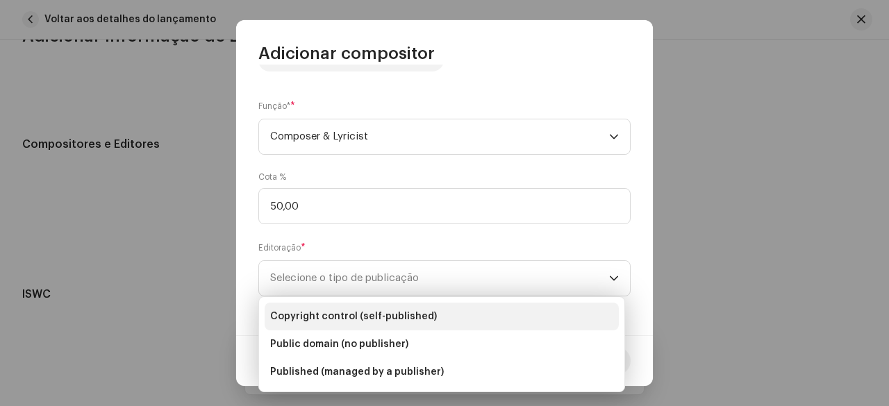
click at [330, 315] on span "Copyright control (self-published)" at bounding box center [353, 317] width 167 height 14
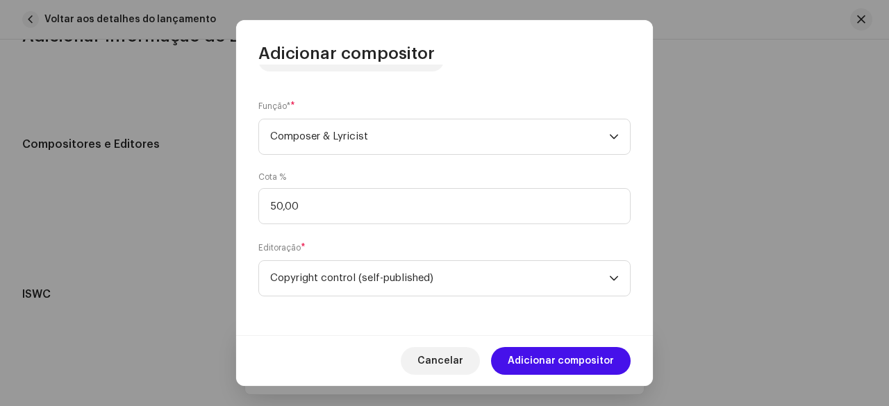
click at [309, 238] on div "Nome do escritor ( PRECISA ser o nome de [PERSON_NAME] e não o nome de um artis…" at bounding box center [444, 200] width 417 height 271
click at [559, 358] on span "Adicionar compositor" at bounding box center [561, 361] width 106 height 28
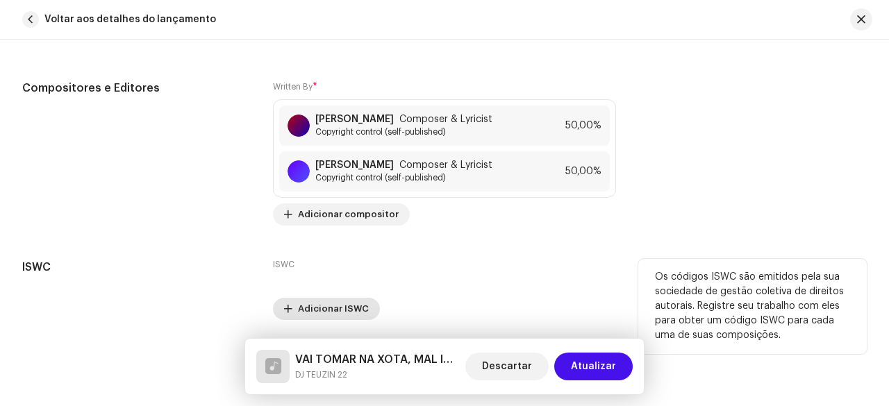
scroll to position [2914, 0]
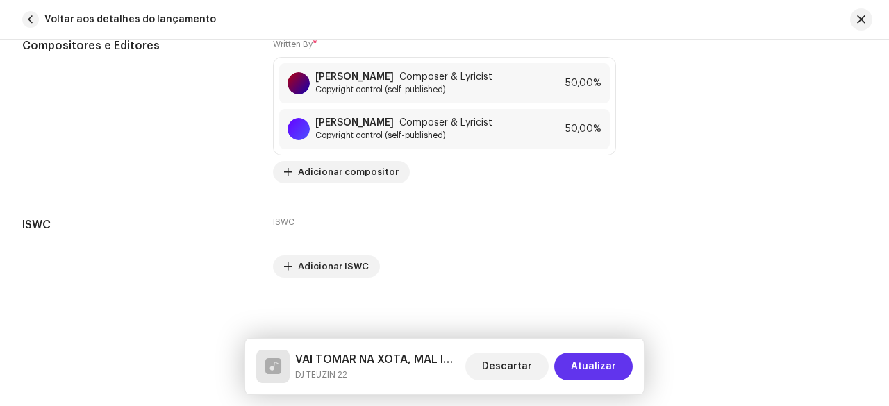
click at [610, 373] on span "Atualizar" at bounding box center [593, 367] width 45 height 28
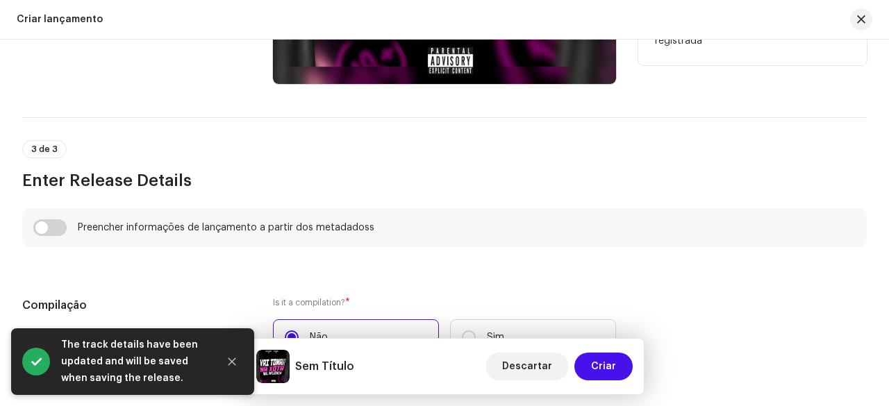
scroll to position [958, 0]
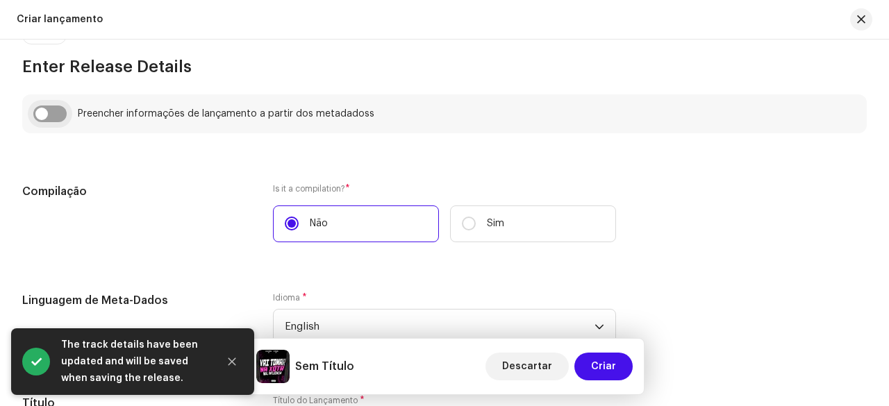
click at [52, 115] on input "checkbox" at bounding box center [49, 114] width 33 height 17
checkbox input "true"
type input "VAI TOMAR NA XOTA, MAL INFLUÊNCIA"
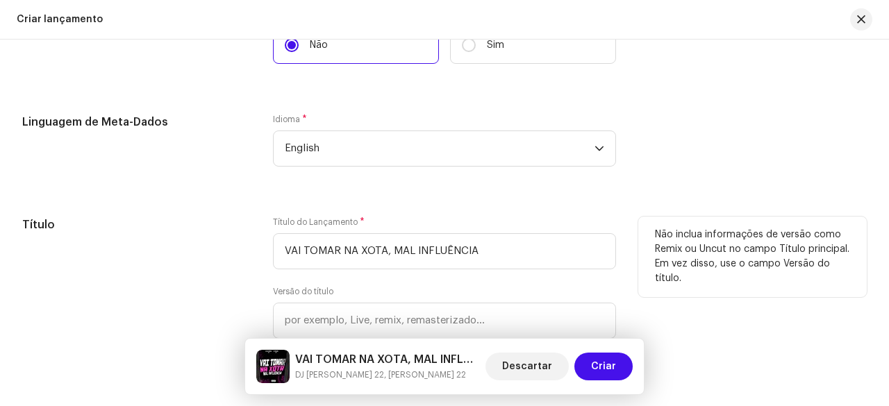
scroll to position [1236, 0]
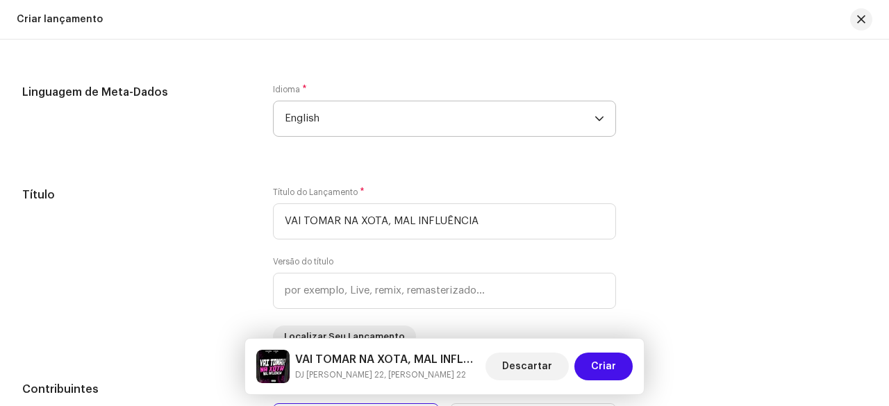
click at [333, 124] on span "English" at bounding box center [440, 118] width 310 height 35
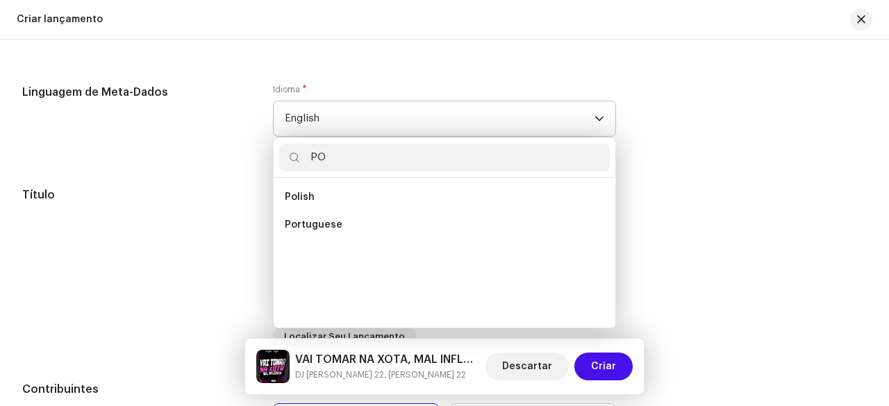
scroll to position [0, 0]
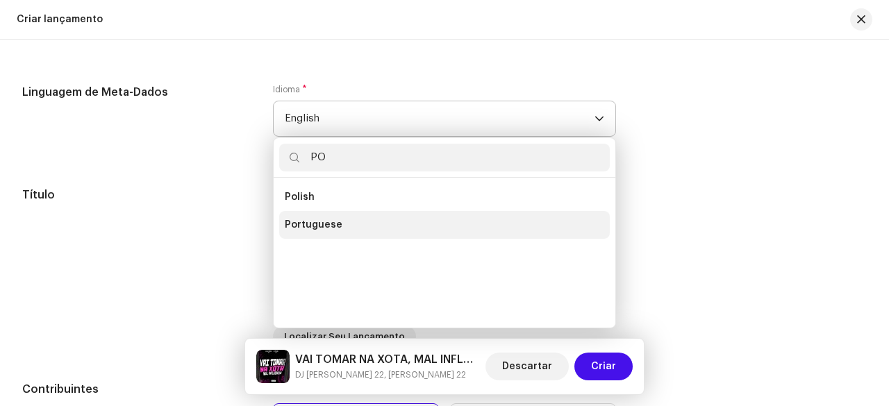
type input "PO"
click at [333, 227] on span "Portuguese" at bounding box center [314, 225] width 58 height 14
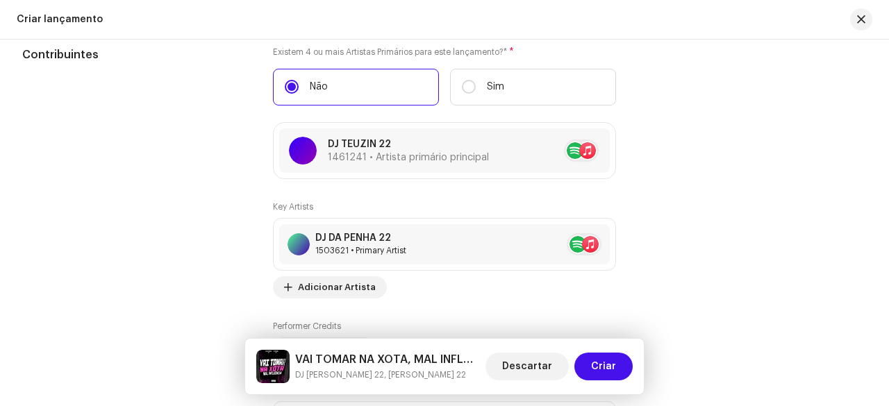
scroll to position [1584, 0]
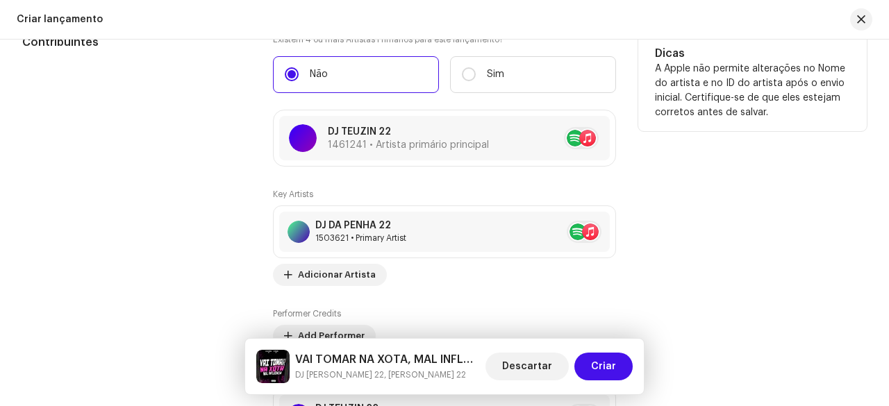
click at [206, 171] on div "Contribuintes" at bounding box center [136, 251] width 228 height 435
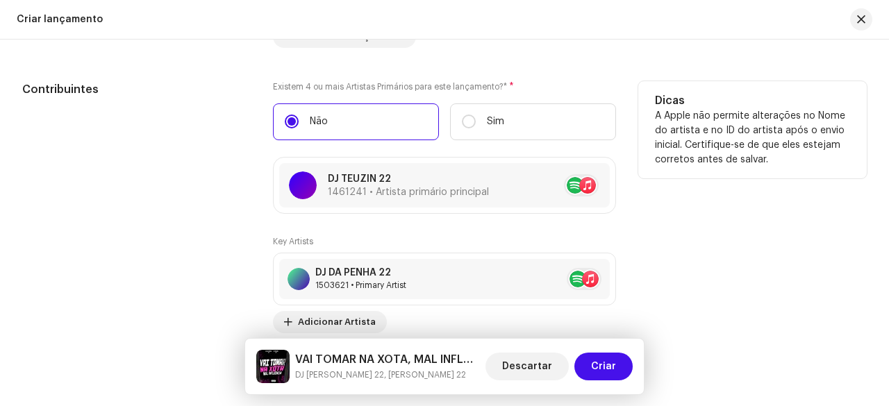
scroll to position [1514, 0]
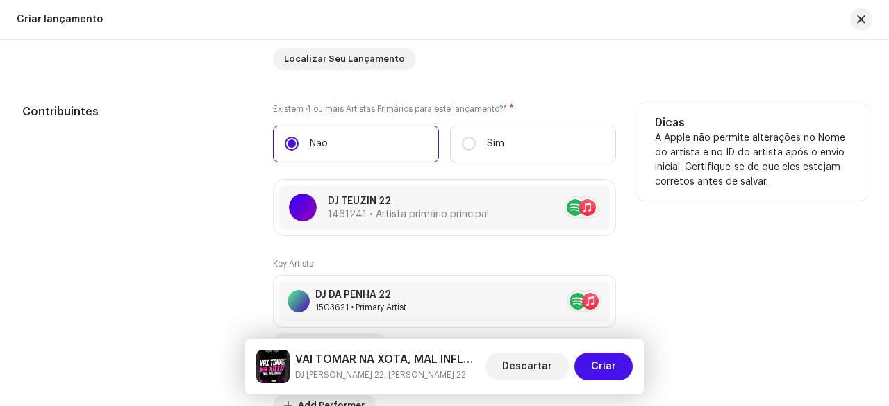
click at [206, 171] on div "Contribuintes" at bounding box center [136, 320] width 228 height 435
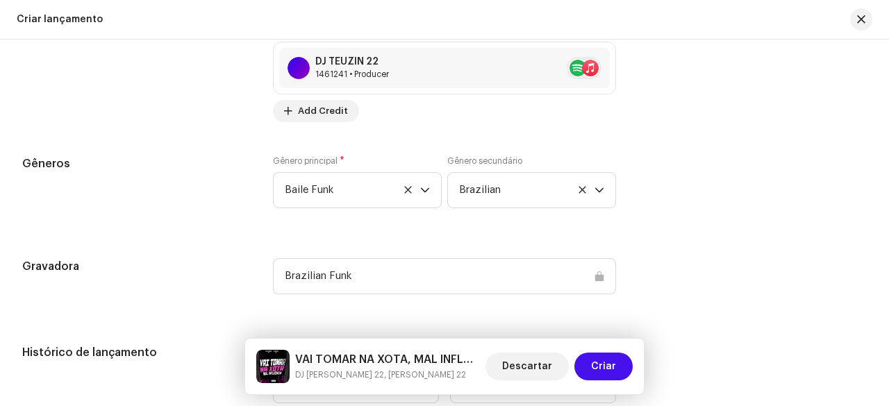
scroll to position [2139, 0]
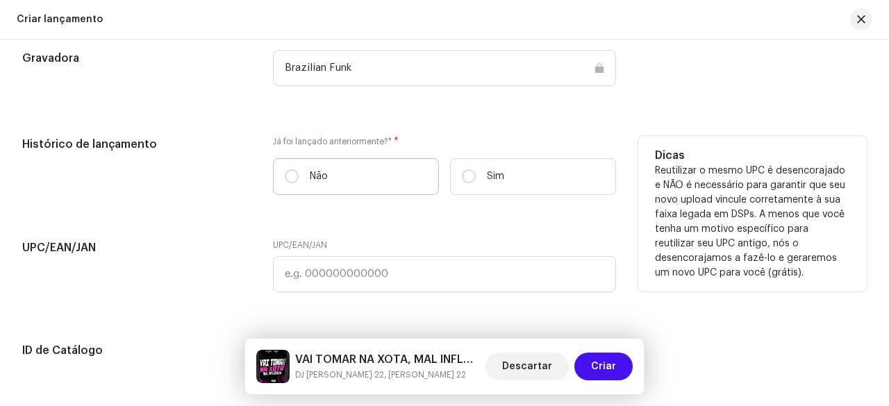
click at [297, 175] on label "Não" at bounding box center [356, 176] width 166 height 37
click at [297, 175] on input "Não" at bounding box center [292, 176] width 14 height 14
radio input "true"
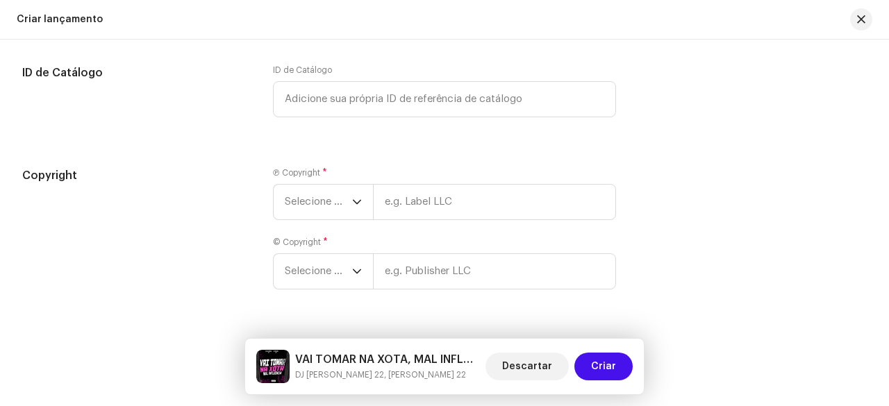
scroll to position [2448, 0]
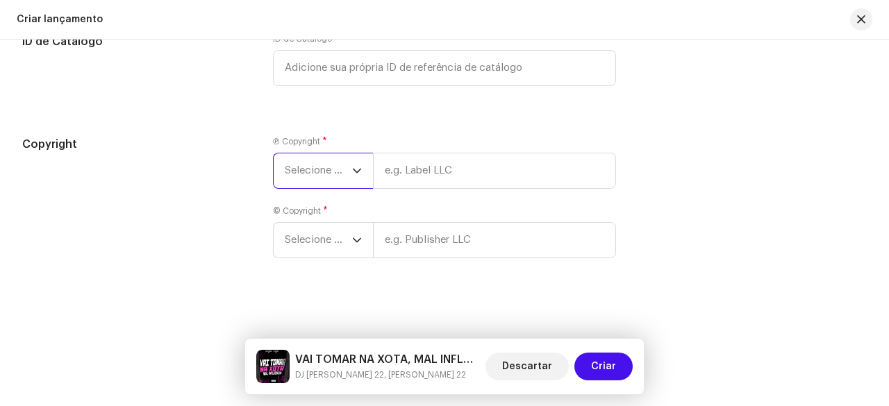
click at [315, 163] on span "Selecione o ano" at bounding box center [318, 170] width 67 height 35
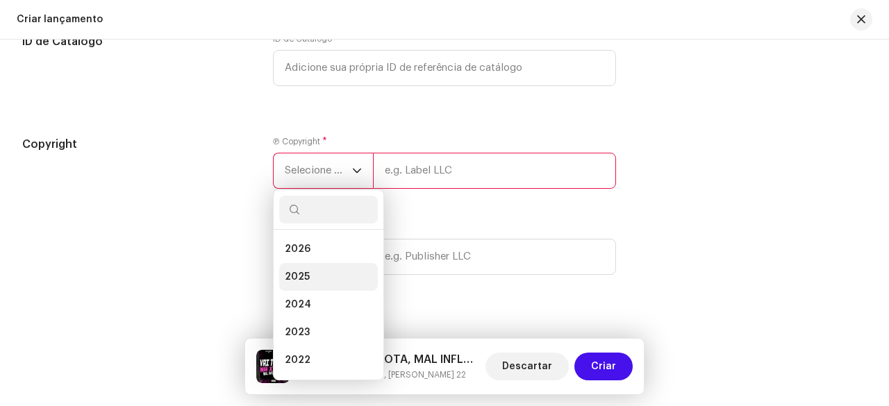
click at [293, 270] on span "2025" at bounding box center [297, 277] width 25 height 14
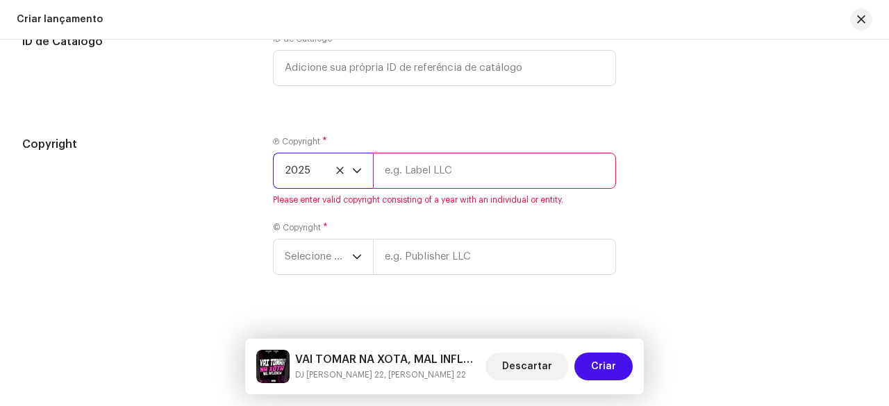
click at [400, 173] on input "text" at bounding box center [494, 171] width 243 height 36
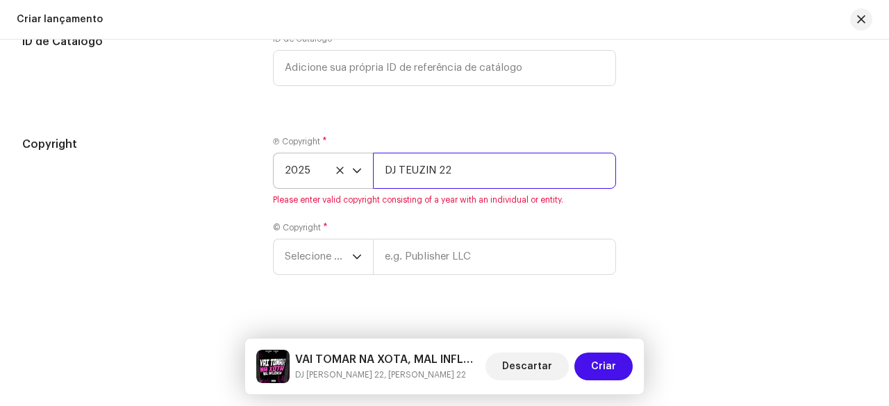
drag, startPoint x: 453, startPoint y: 170, endPoint x: 376, endPoint y: 170, distance: 77.1
click at [376, 170] on input "DJ TEUZIN 22" at bounding box center [494, 171] width 243 height 36
type input "Brazilian Funk"
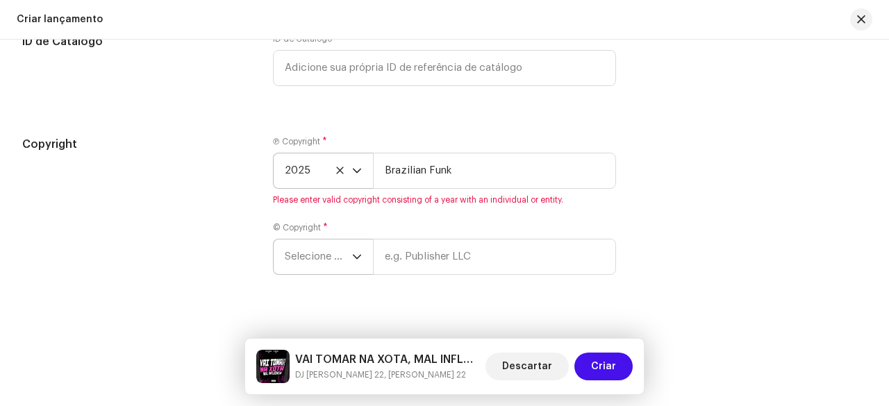
click at [330, 258] on div "Ⓟ Copyright * 2025 Brazilian Funk Please enter valid copyright consisting of a …" at bounding box center [444, 214] width 343 height 156
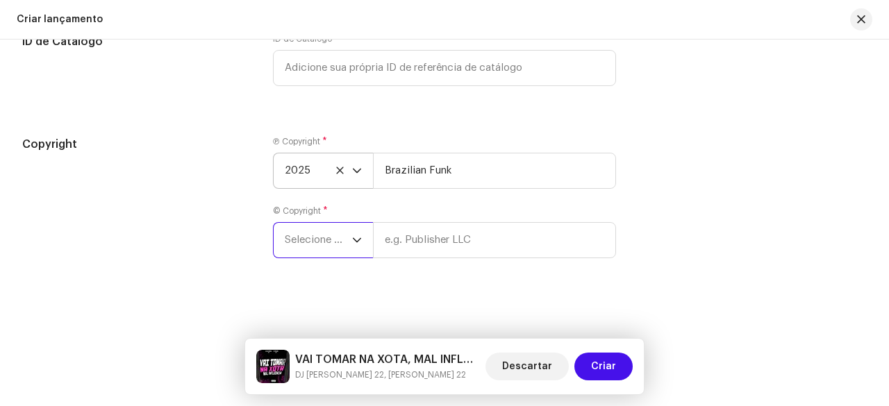
click at [318, 241] on span "Selecione o ano" at bounding box center [318, 240] width 67 height 35
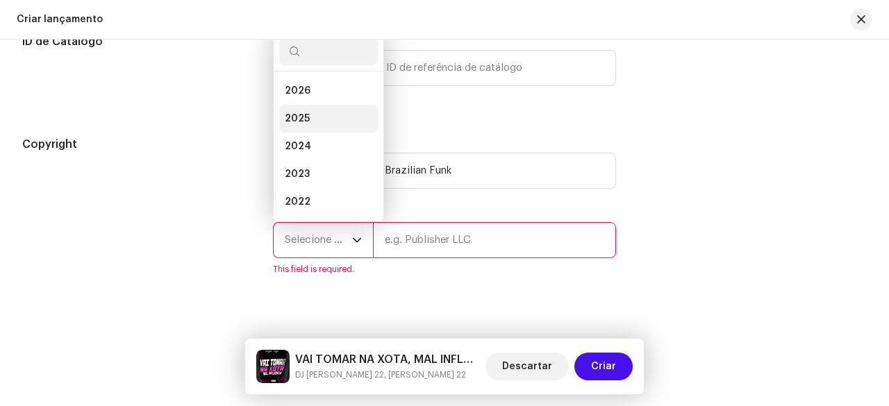
click at [305, 117] on span "2025" at bounding box center [297, 119] width 25 height 14
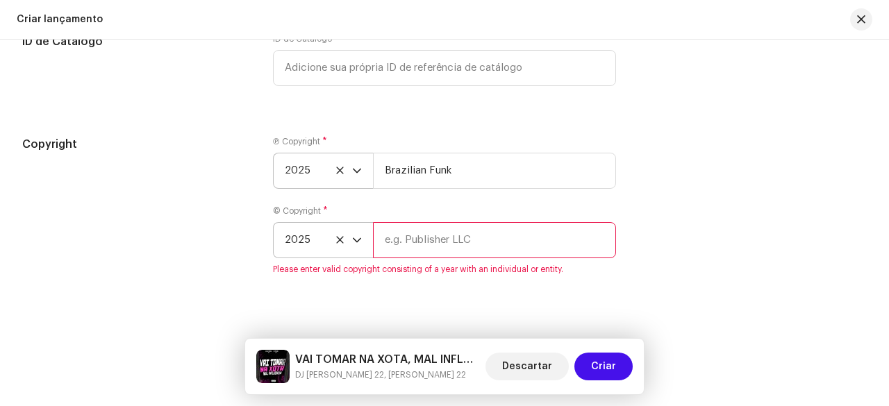
click at [431, 249] on input "text" at bounding box center [494, 240] width 243 height 36
type input "DJ TEUZIN 22"
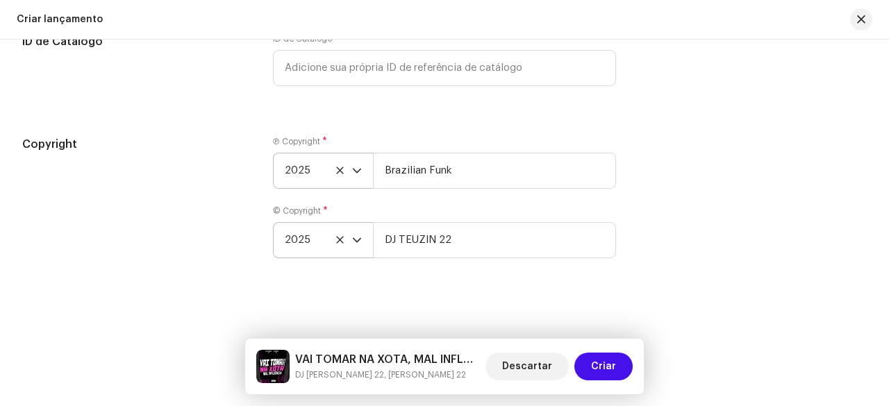
click at [219, 201] on div "Copyright" at bounding box center [136, 205] width 228 height 139
click at [606, 361] on span "Criar" at bounding box center [603, 367] width 25 height 28
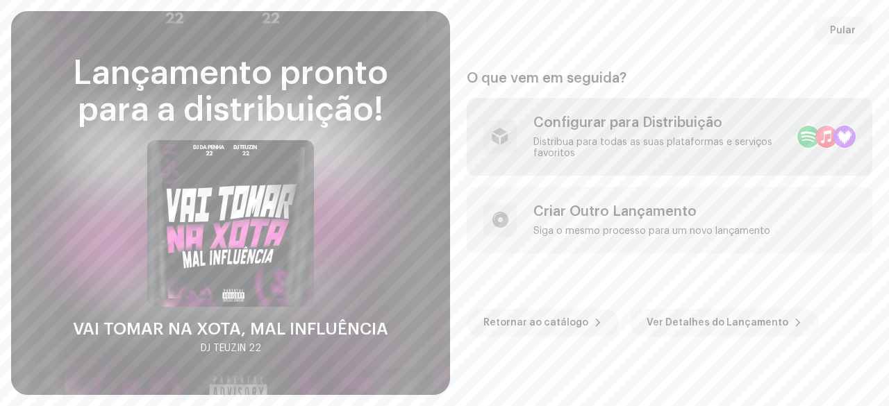
click at [670, 142] on div "Distribua para todas as suas plataformas e serviços favoritos" at bounding box center [659, 148] width 253 height 22
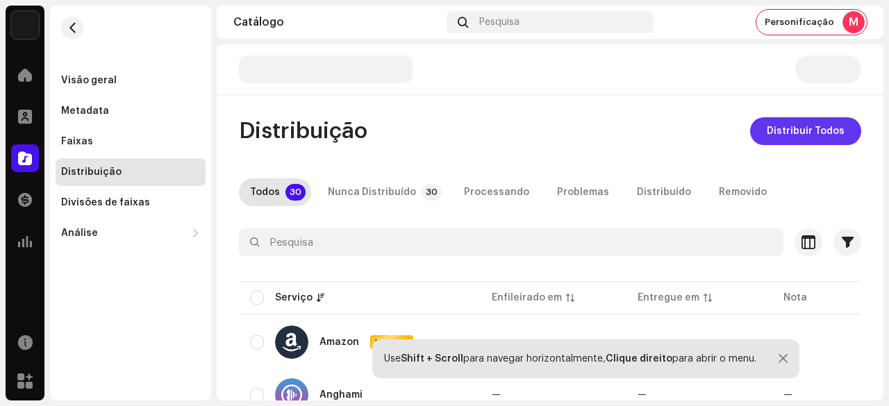
click at [786, 131] on span "Distribuir Todos" at bounding box center [806, 131] width 78 height 28
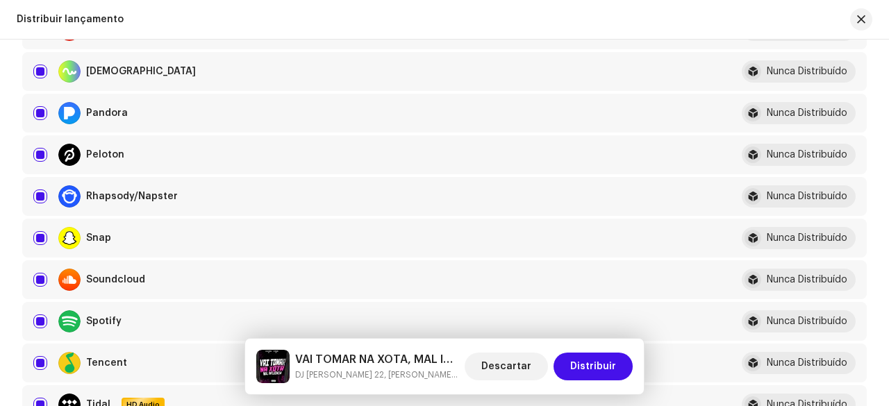
scroll to position [1042, 0]
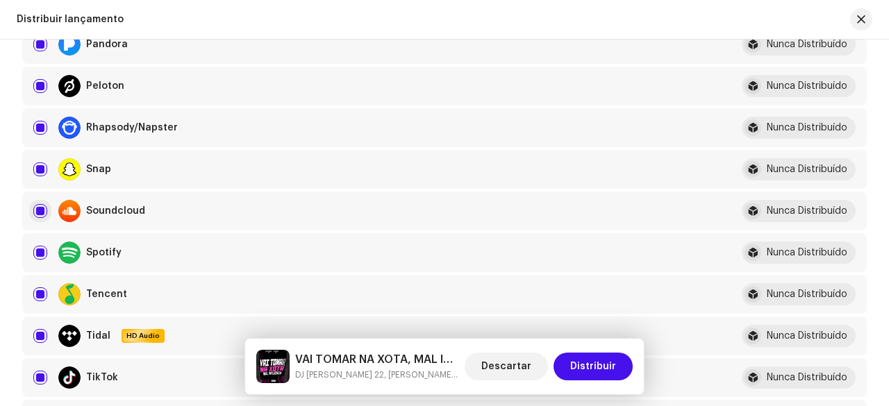
click at [44, 209] on input "checkbox" at bounding box center [40, 211] width 14 height 14
checkbox input "false"
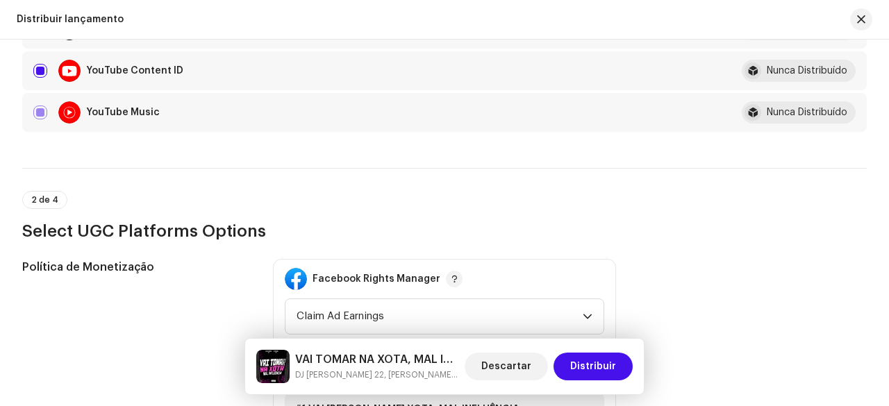
scroll to position [1597, 0]
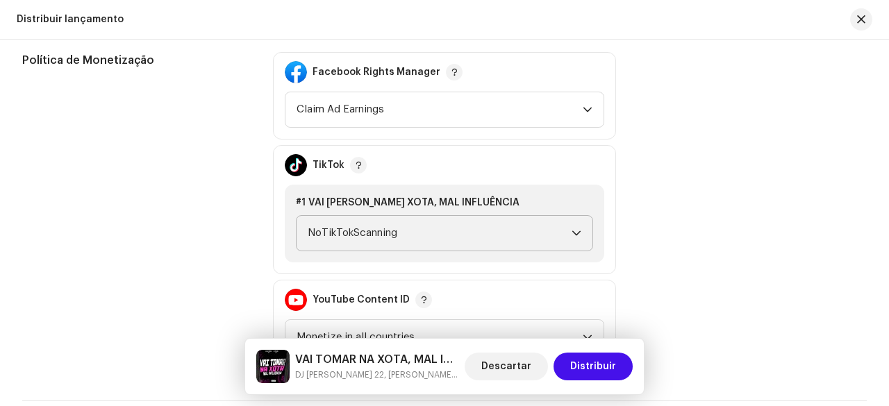
click at [360, 240] on span "NoTikTokScanning" at bounding box center [440, 233] width 264 height 35
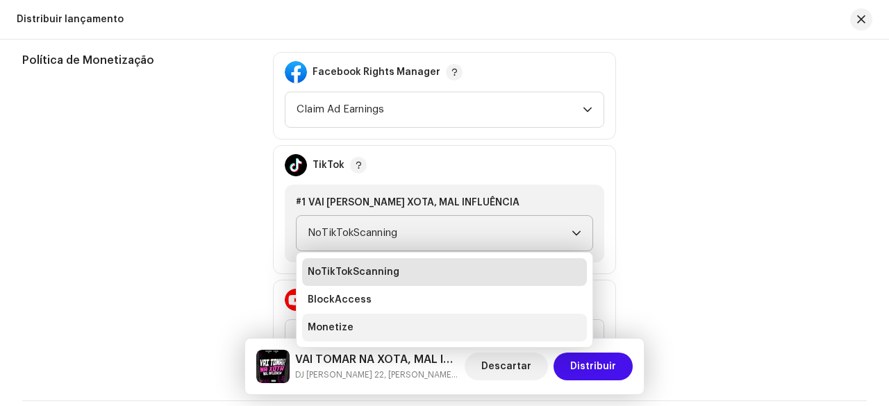
click at [338, 322] on span "Monetize" at bounding box center [331, 328] width 46 height 14
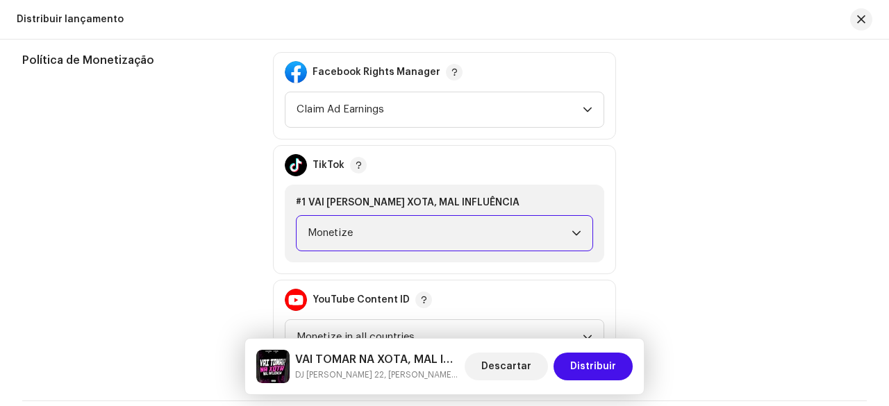
click at [194, 268] on div "Política de Monetização" at bounding box center [136, 209] width 228 height 315
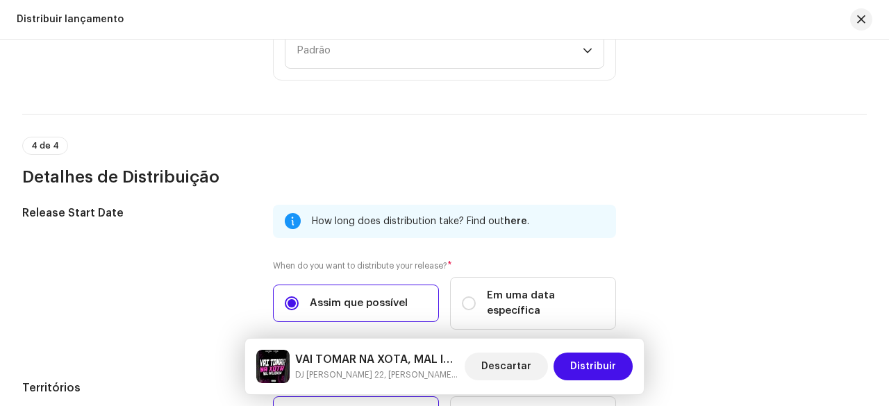
scroll to position [2394, 0]
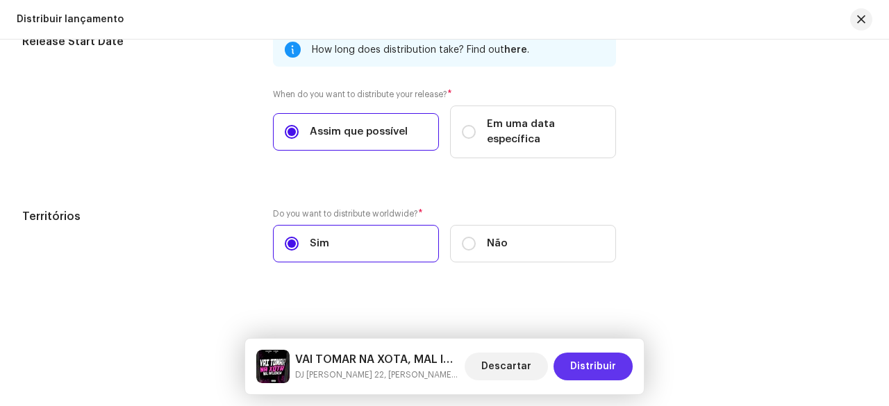
click at [612, 370] on span "Distribuir" at bounding box center [593, 367] width 46 height 28
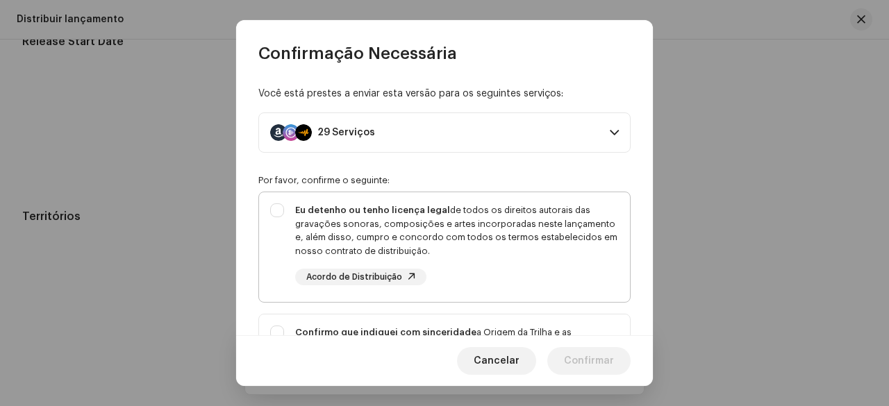
click at [369, 224] on div "Eu detenho ou tenho licença legal de todos os direitos autorais das gravações s…" at bounding box center [457, 230] width 324 height 54
checkbox input "true"
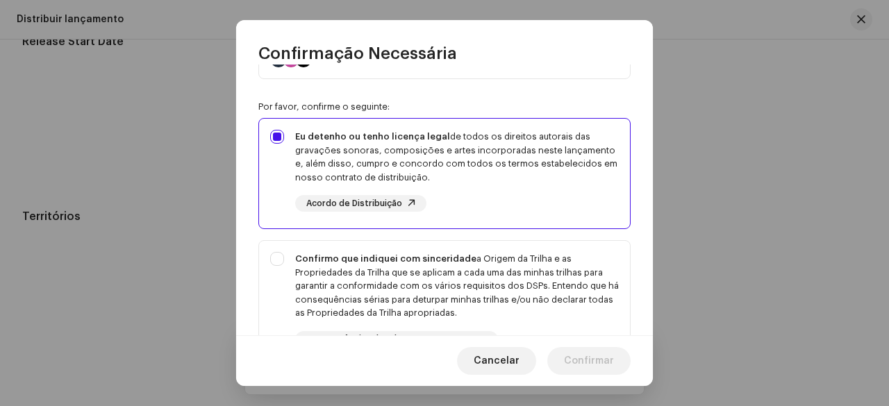
scroll to position [208, 0]
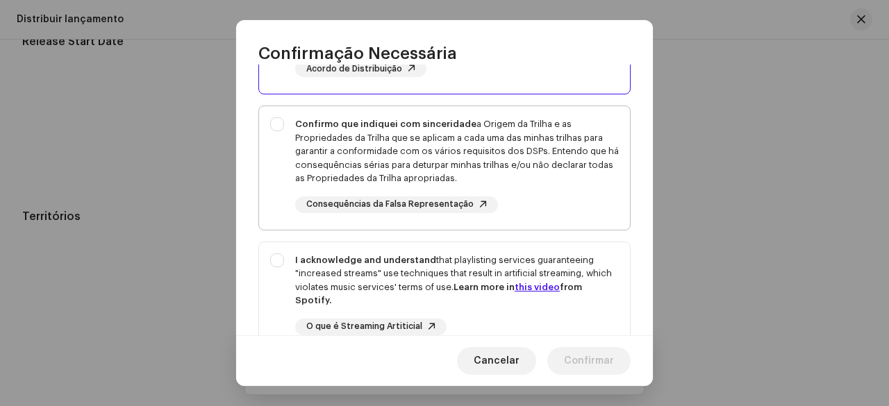
click at [313, 175] on div "Confirmo que indiquei com sinceridade a Origem da Trilha e as Propriedades da T…" at bounding box center [457, 151] width 324 height 68
checkbox input "true"
click at [317, 266] on div "I acknowledge and understand that playlisting services guaranteeing "increased …" at bounding box center [457, 280] width 324 height 54
checkbox input "true"
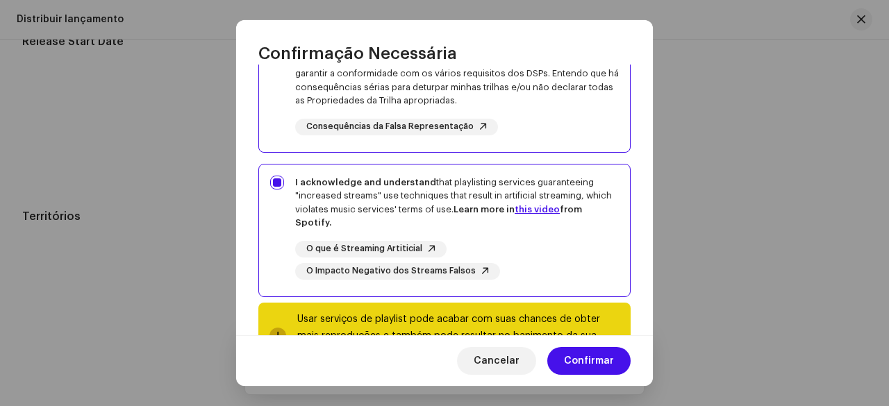
scroll to position [342, 0]
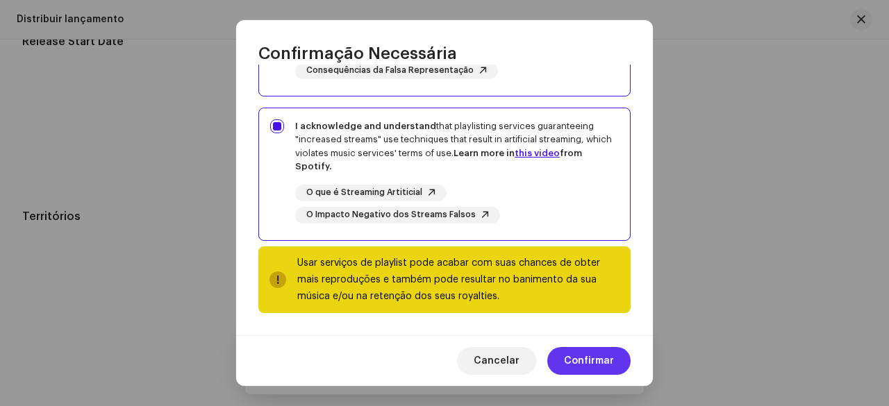
click at [603, 367] on span "Confirmar" at bounding box center [589, 361] width 50 height 28
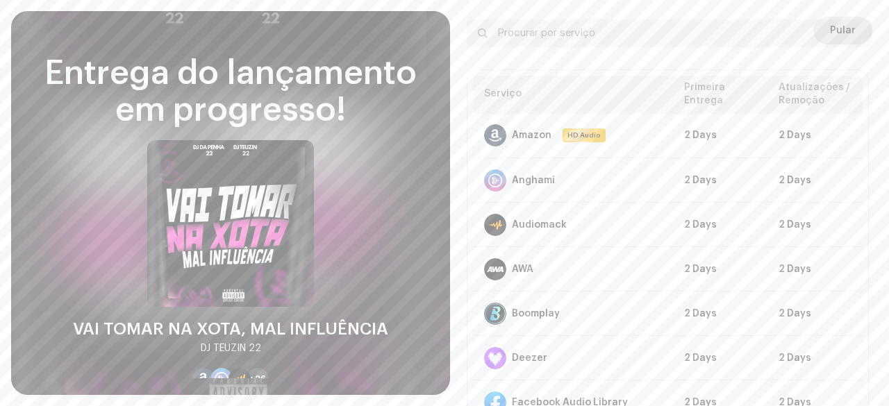
click at [838, 18] on span "Pular" at bounding box center [843, 31] width 26 height 28
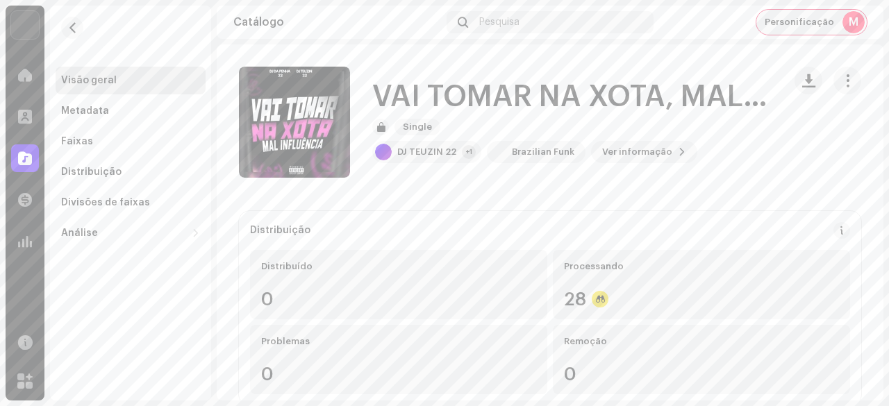
click at [792, 22] on span "Personificação" at bounding box center [799, 22] width 69 height 11
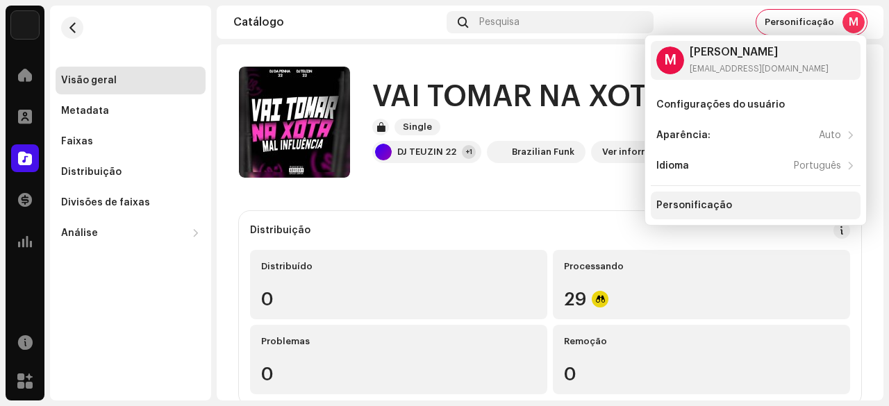
click at [704, 208] on div "Personificação" at bounding box center [694, 205] width 76 height 11
